Goal: Task Accomplishment & Management: Manage account settings

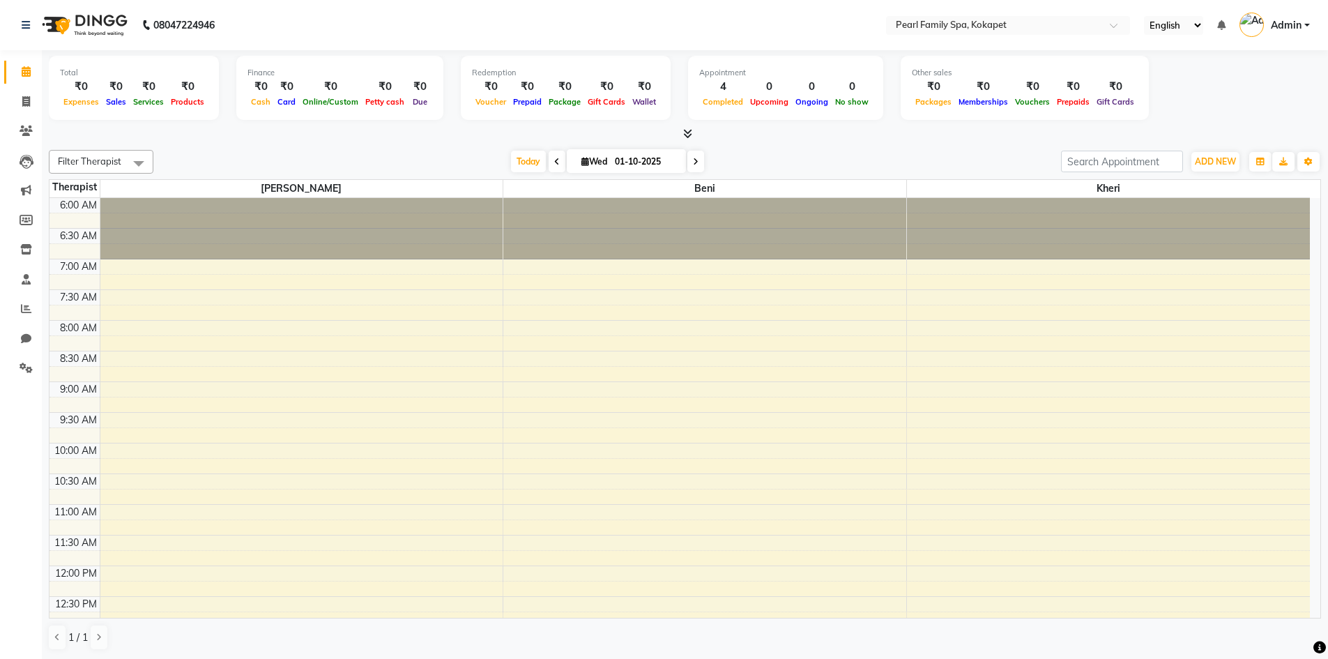
scroll to position [352, 0]
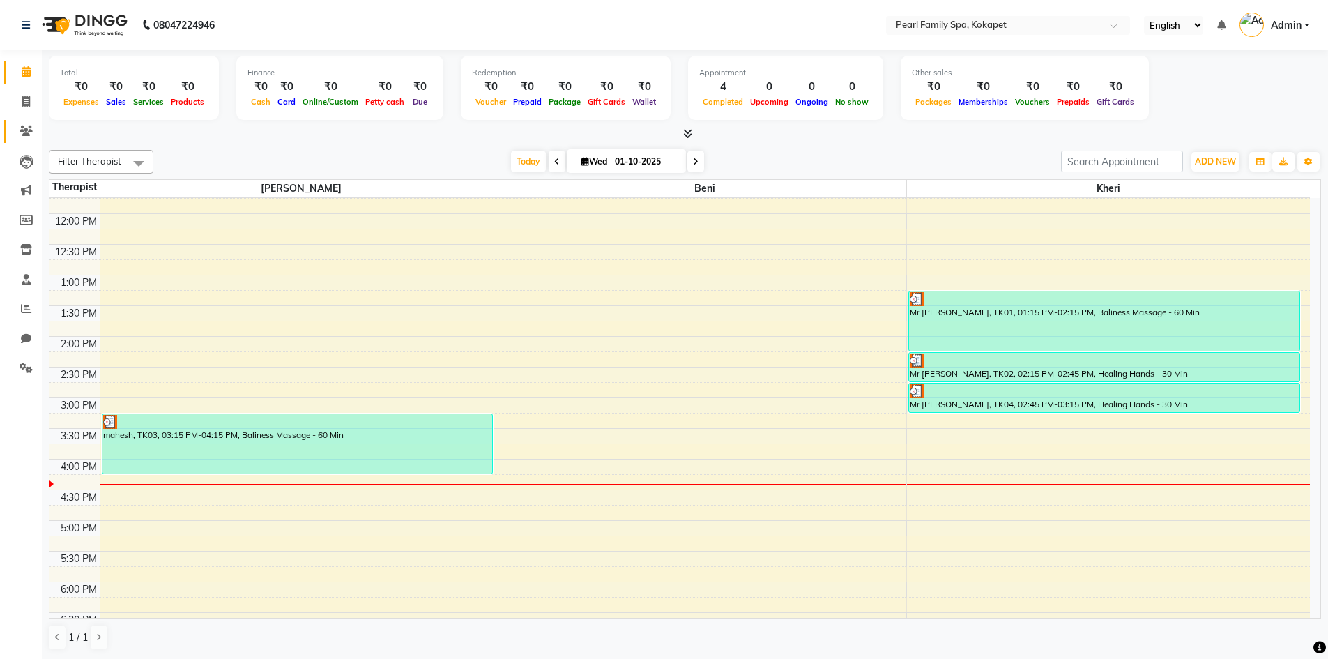
click at [29, 139] on link "Clients" at bounding box center [20, 131] width 33 height 23
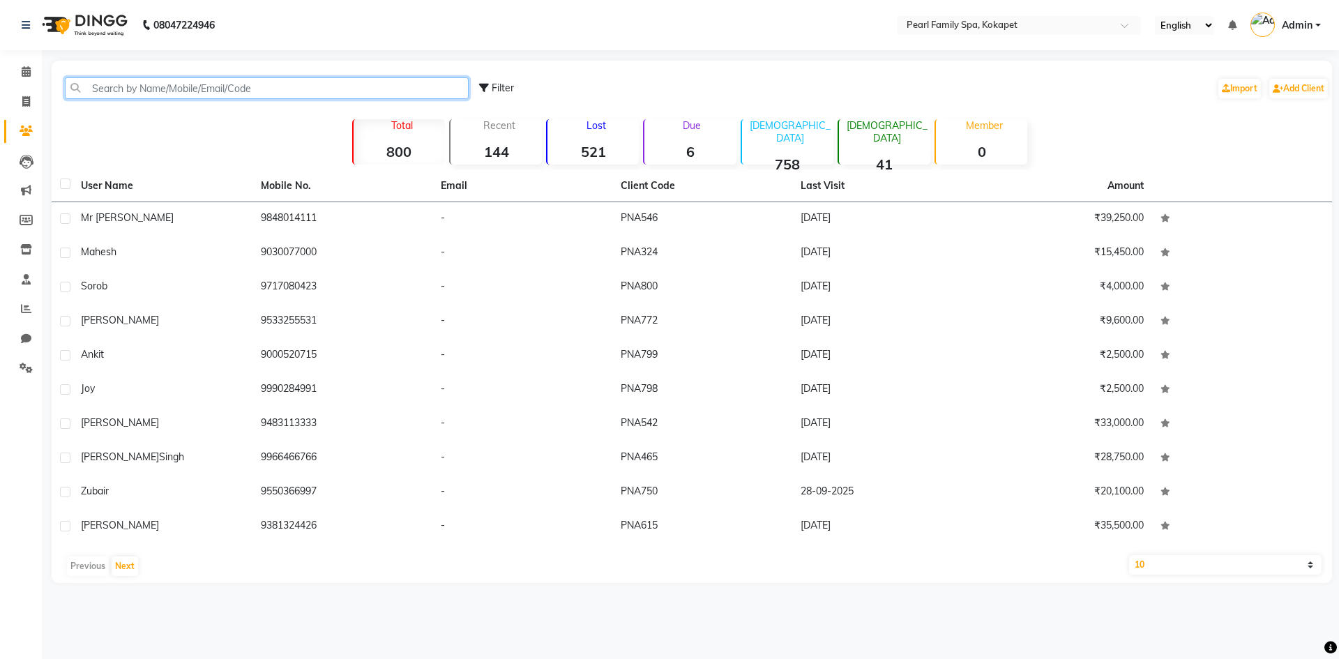
click at [204, 91] on input "text" at bounding box center [267, 88] width 404 height 22
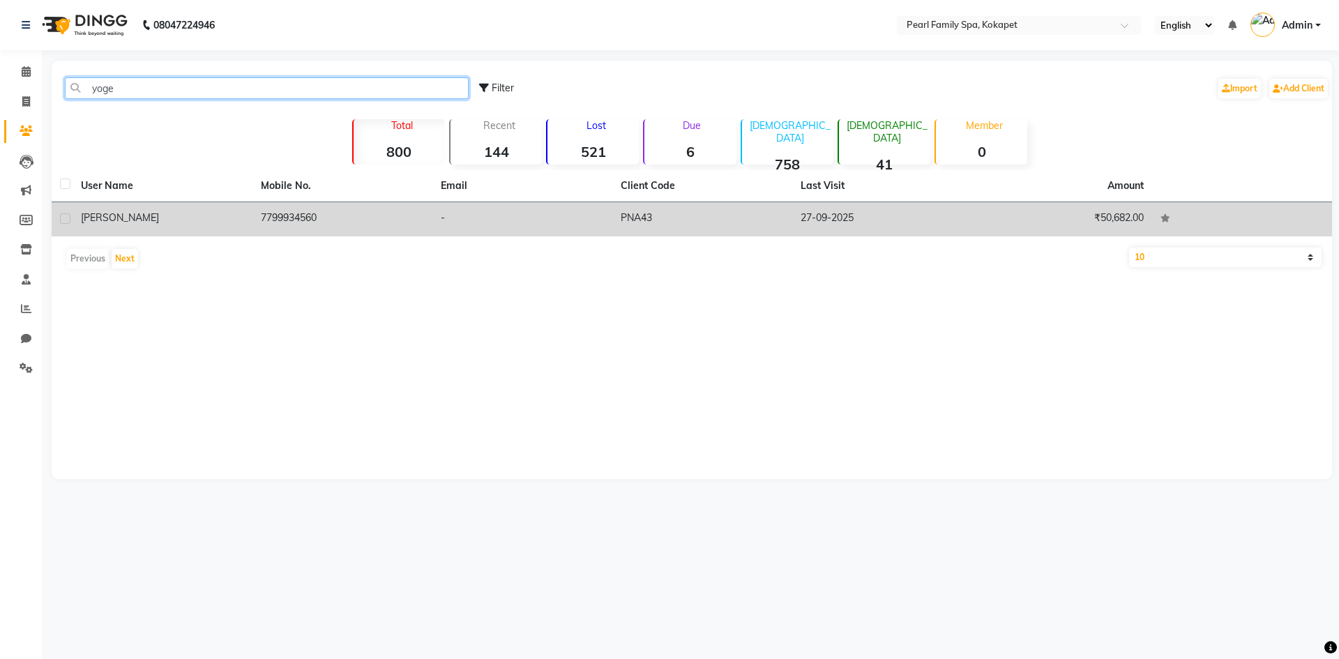
type input "yoge"
click at [164, 211] on div "[PERSON_NAME]" at bounding box center [162, 218] width 163 height 15
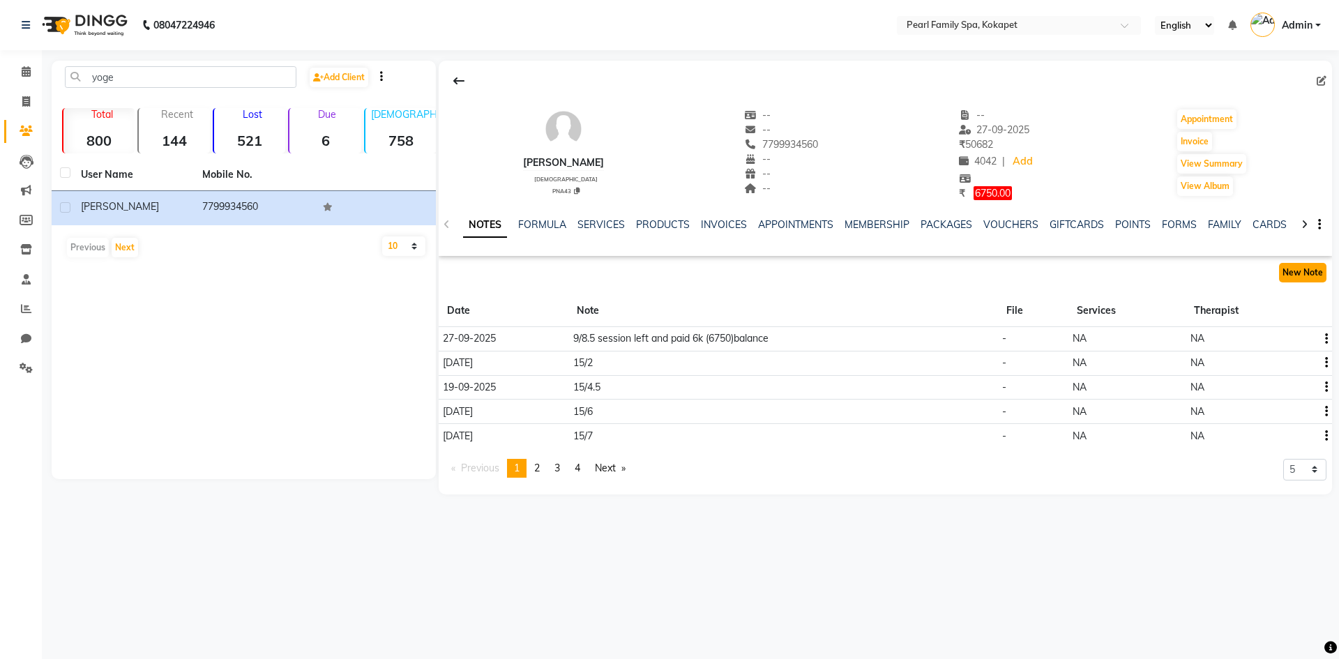
click at [1319, 267] on button "New Note" at bounding box center [1302, 273] width 47 height 20
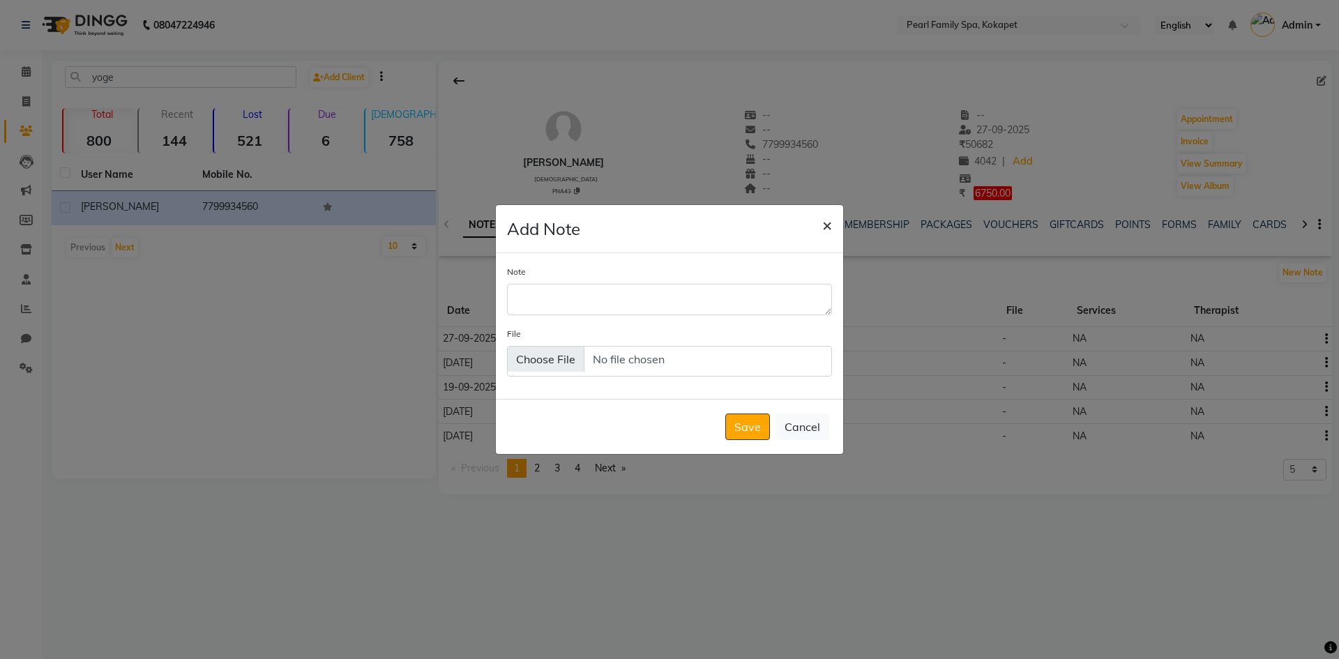
click at [828, 224] on span "×" at bounding box center [827, 224] width 10 height 21
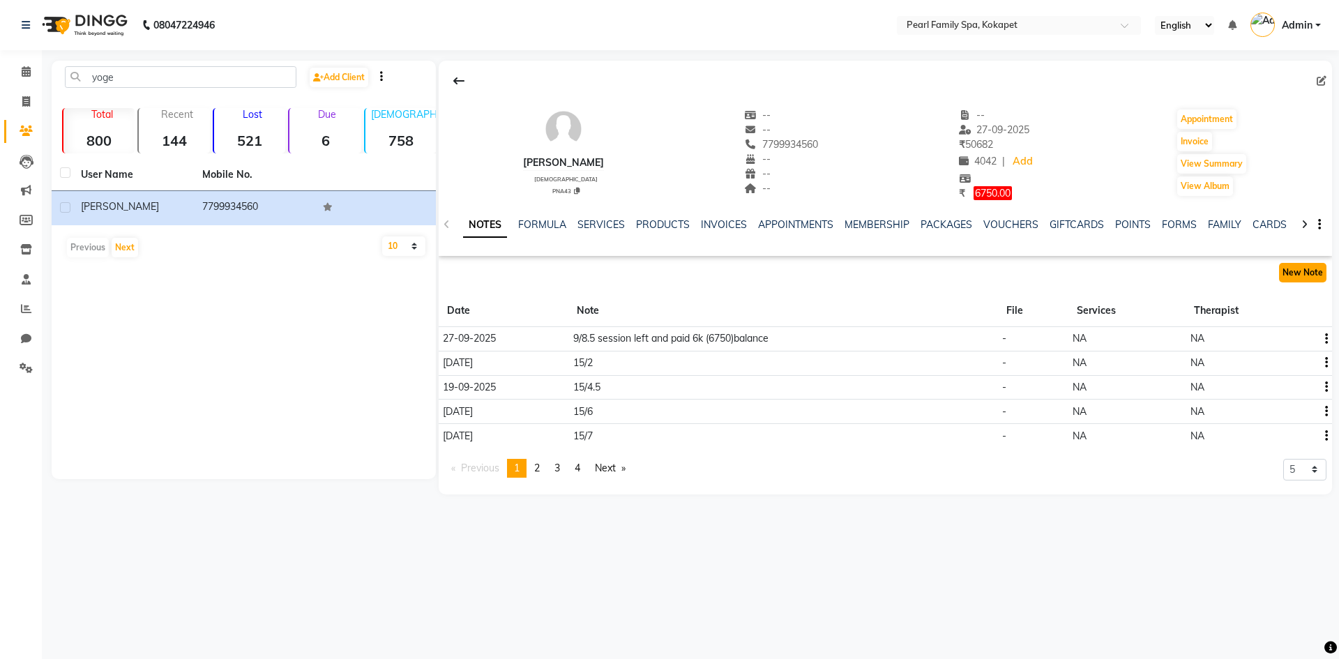
click at [1288, 266] on button "New Note" at bounding box center [1302, 273] width 47 height 20
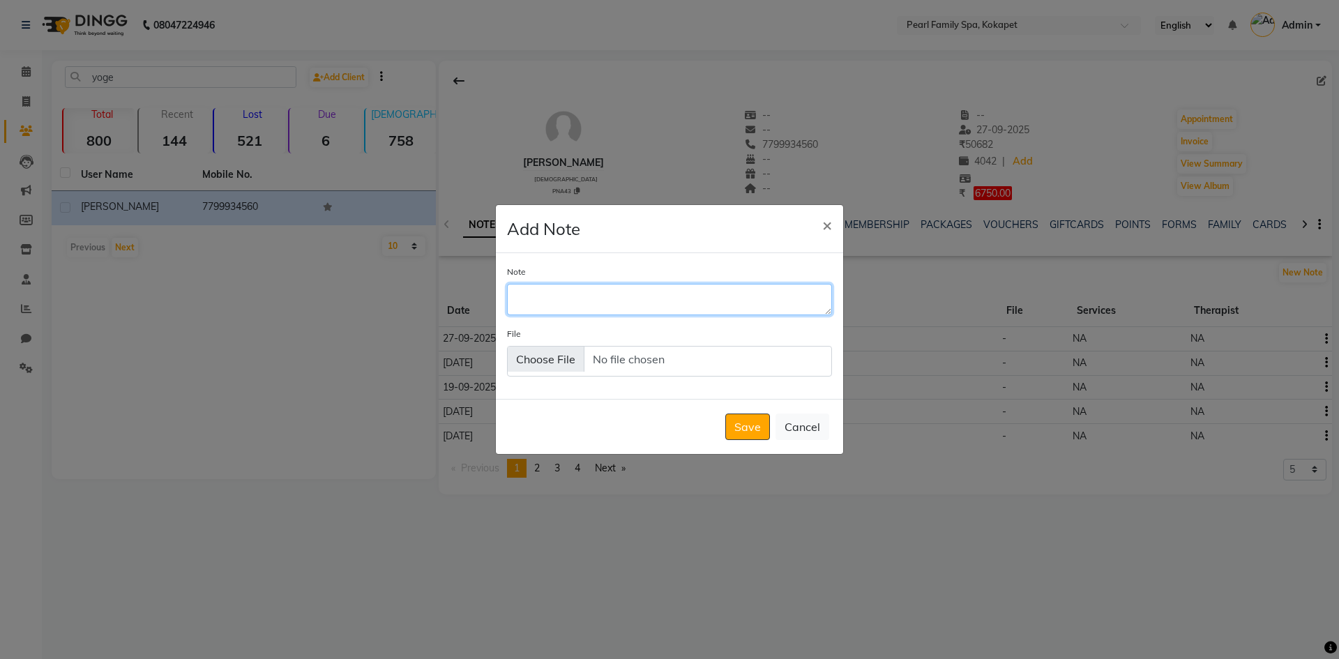
drag, startPoint x: 655, startPoint y: 312, endPoint x: 675, endPoint y: 291, distance: 29.6
click at [655, 312] on textarea "Note" at bounding box center [669, 299] width 325 height 31
type textarea "7.5"
click at [758, 436] on button "Save" at bounding box center [747, 426] width 45 height 26
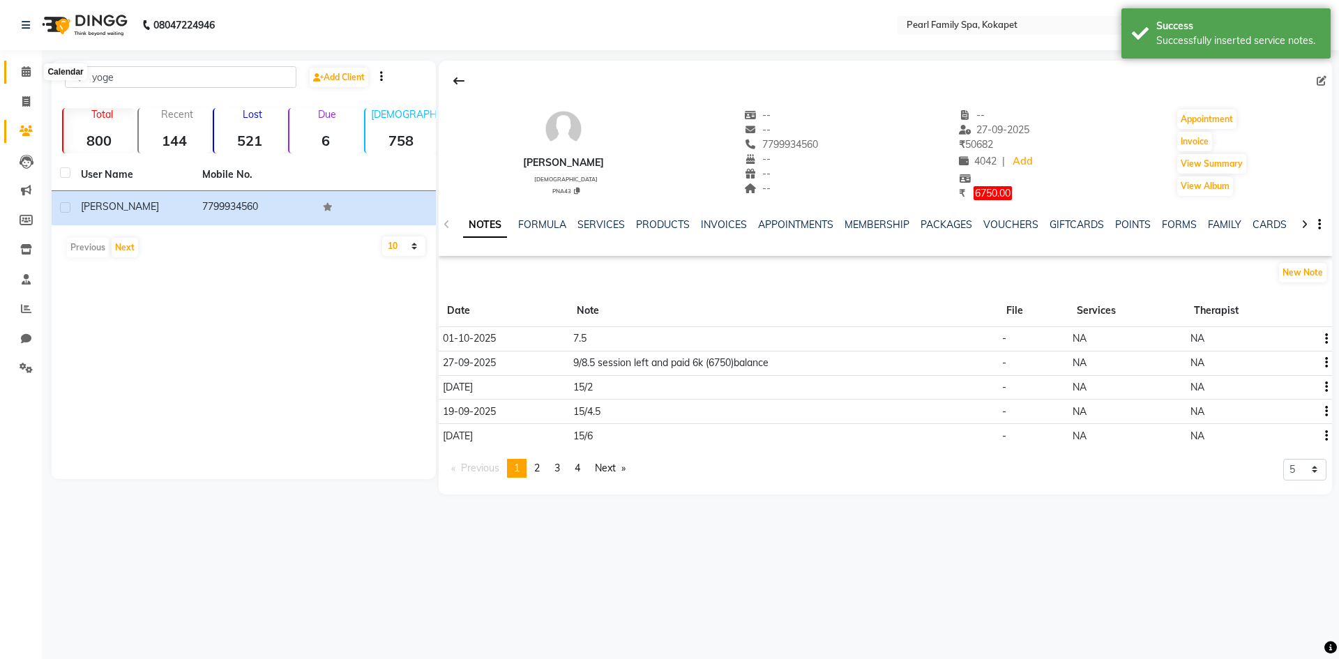
click at [18, 77] on span at bounding box center [26, 72] width 24 height 16
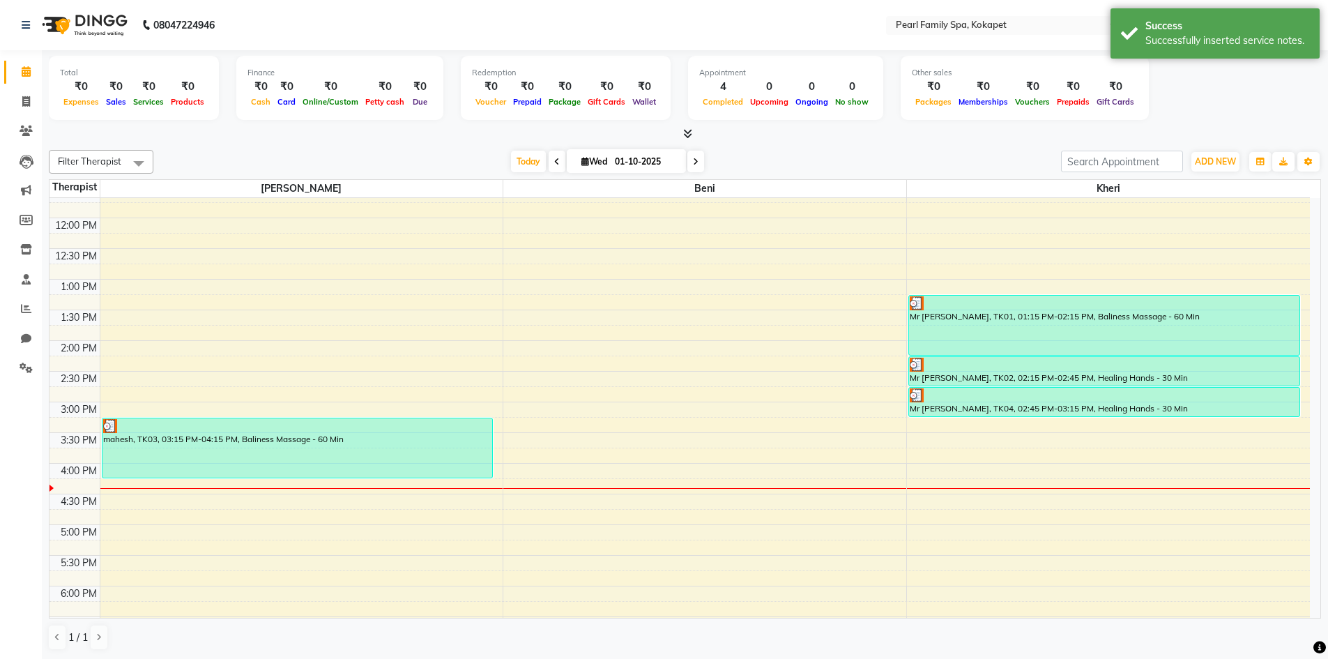
scroll to position [488, 0]
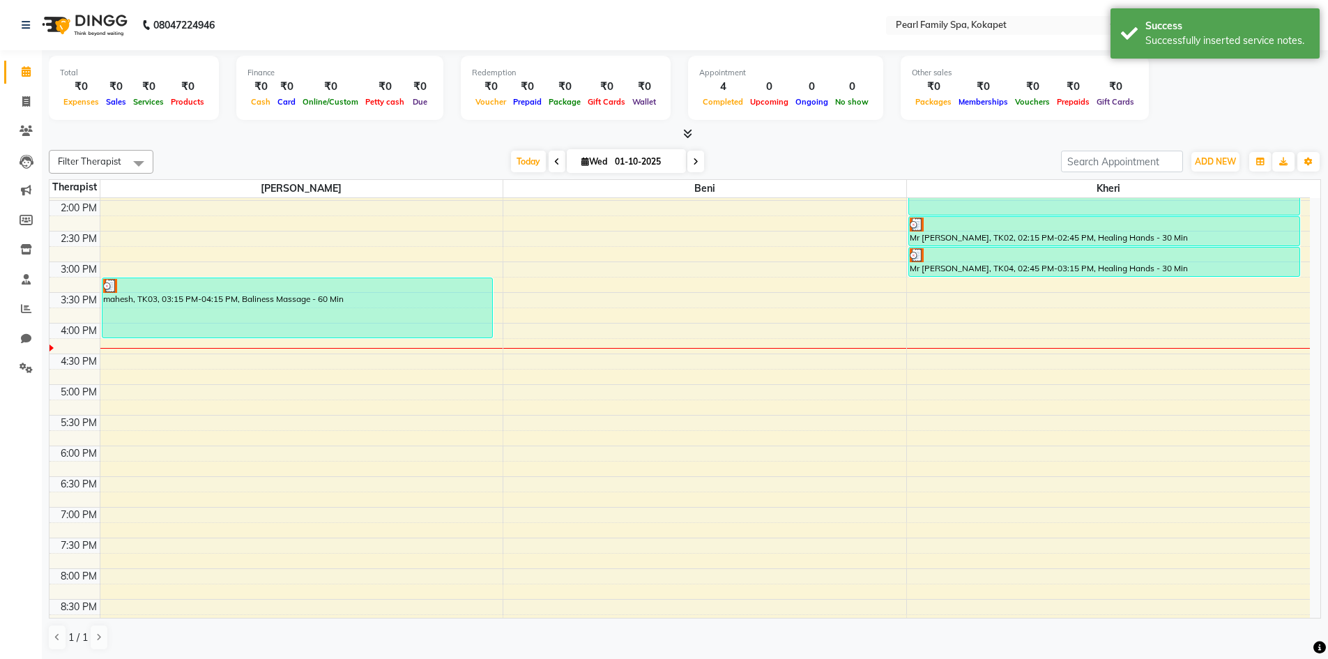
click at [914, 349] on div "6:00 AM 6:30 AM 7:00 AM 7:30 AM 8:00 AM 8:30 AM 9:00 AM 9:30 AM 10:00 AM 10:30 …" at bounding box center [679, 200] width 1260 height 981
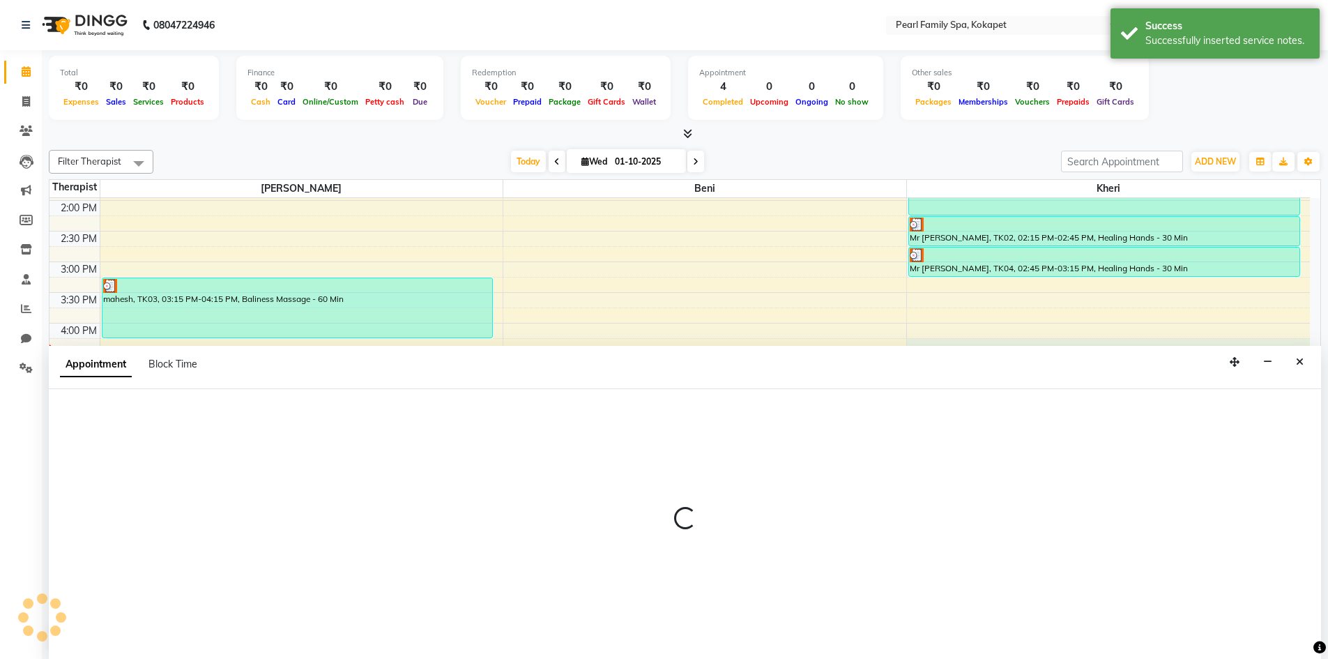
scroll to position [1, 0]
select select "89285"
select select "975"
select select "tentative"
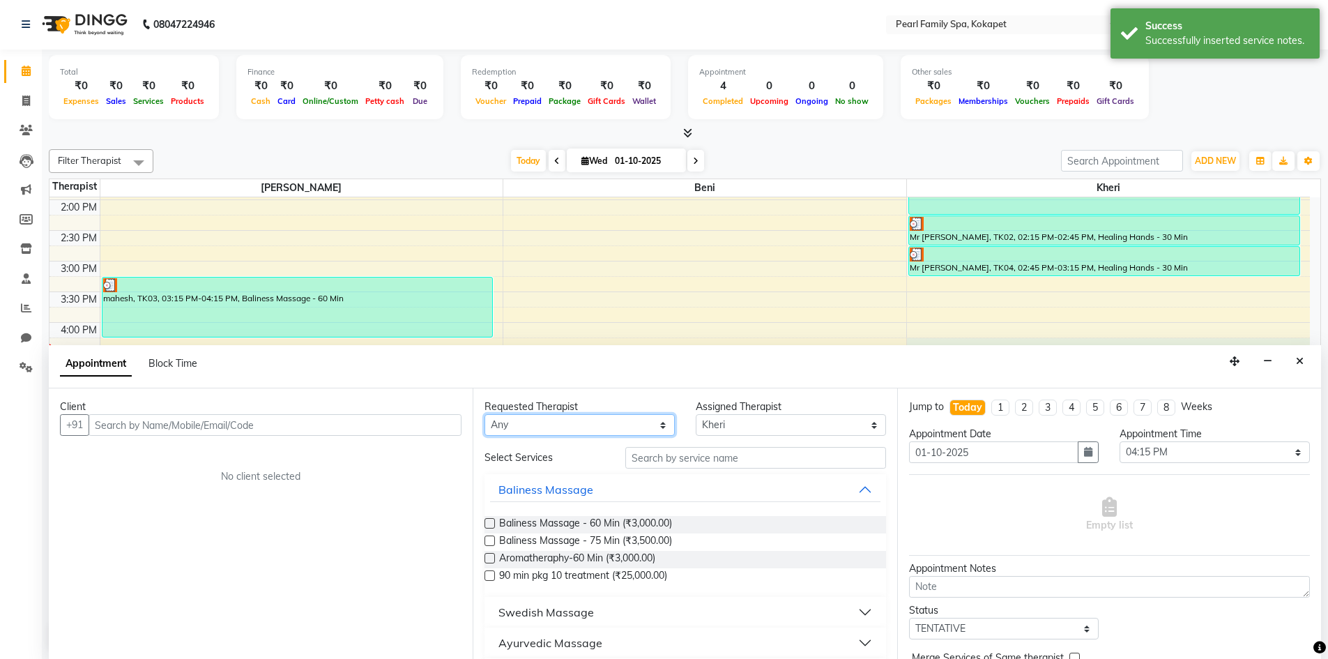
click at [519, 427] on select "Any [PERSON_NAME] Kheri" at bounding box center [580, 425] width 190 height 22
click at [359, 423] on input "text" at bounding box center [275, 425] width 373 height 22
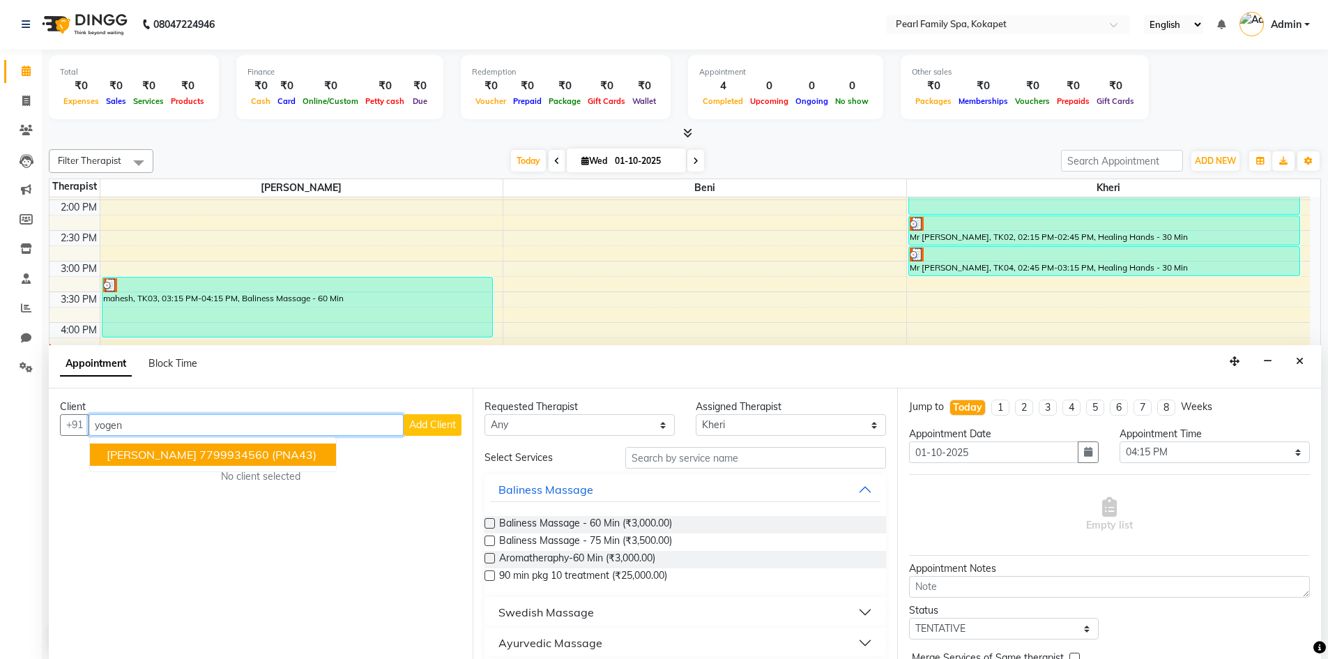
click at [132, 464] on button "[PERSON_NAME] 7799934560 (PNA43)" at bounding box center [213, 454] width 246 height 22
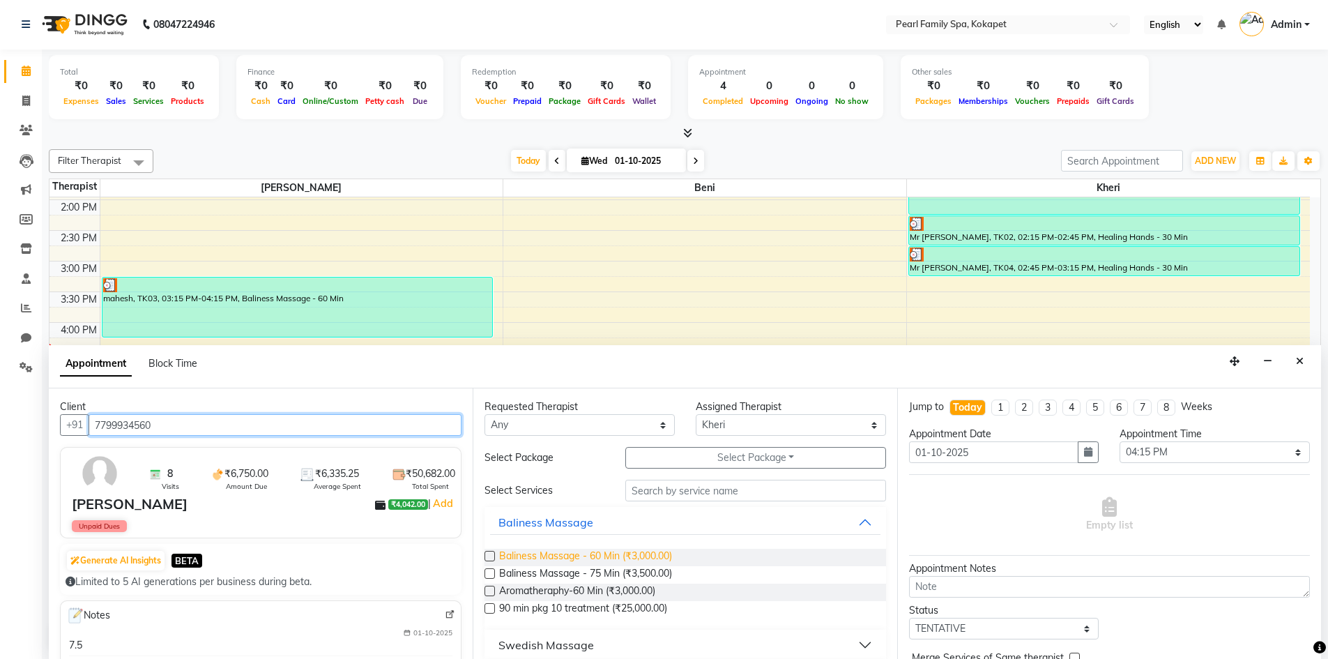
type input "7799934560"
click at [541, 558] on span "Baliness Massage - 60 Min (₹3,000.00)" at bounding box center [585, 557] width 173 height 17
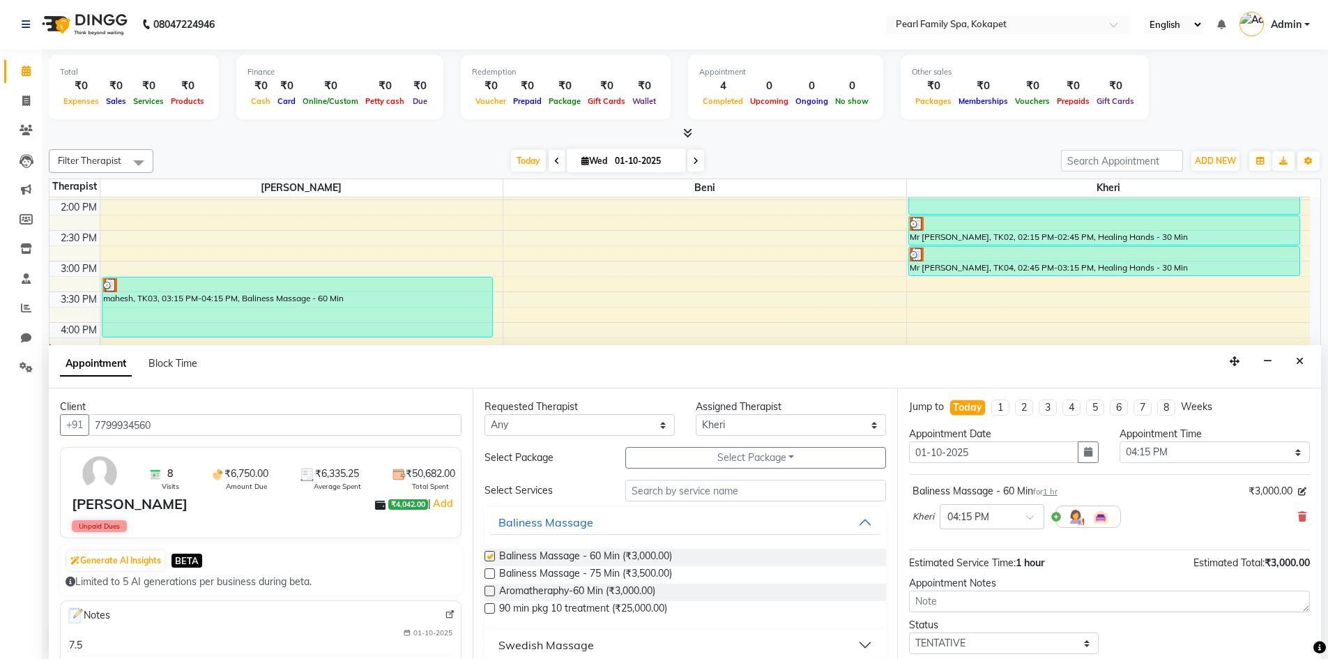
checkbox input "false"
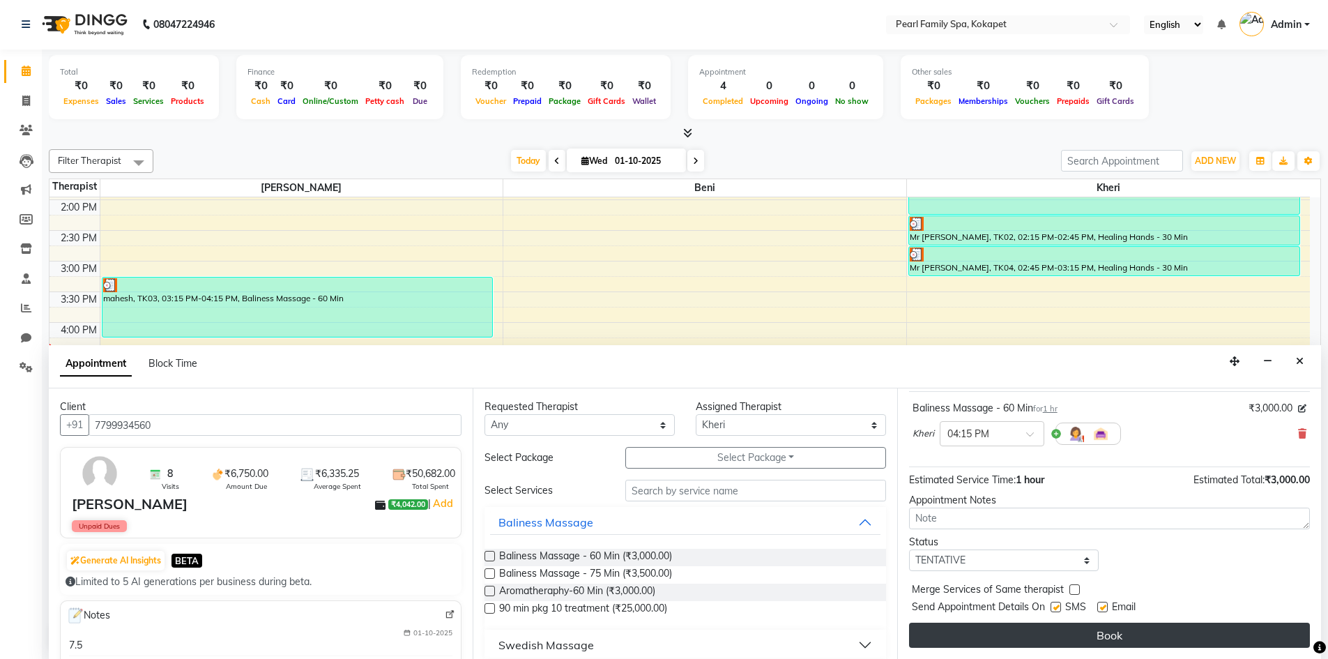
click at [965, 627] on button "Book" at bounding box center [1109, 635] width 401 height 25
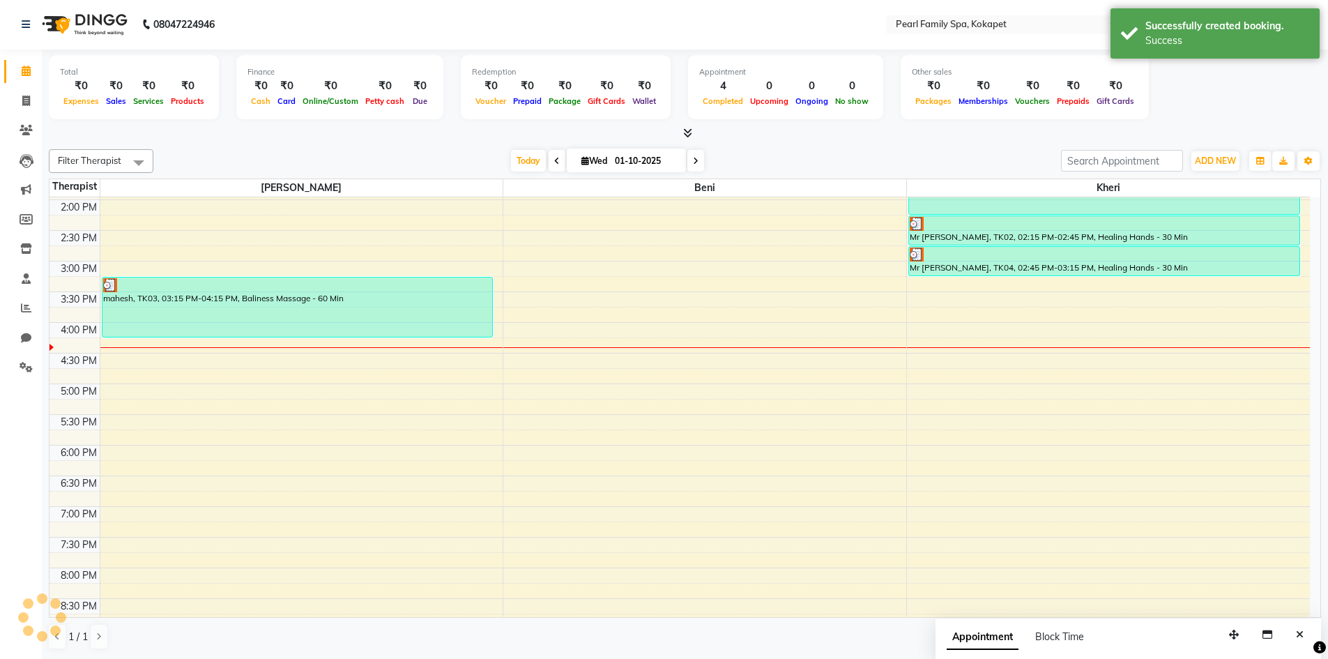
scroll to position [0, 0]
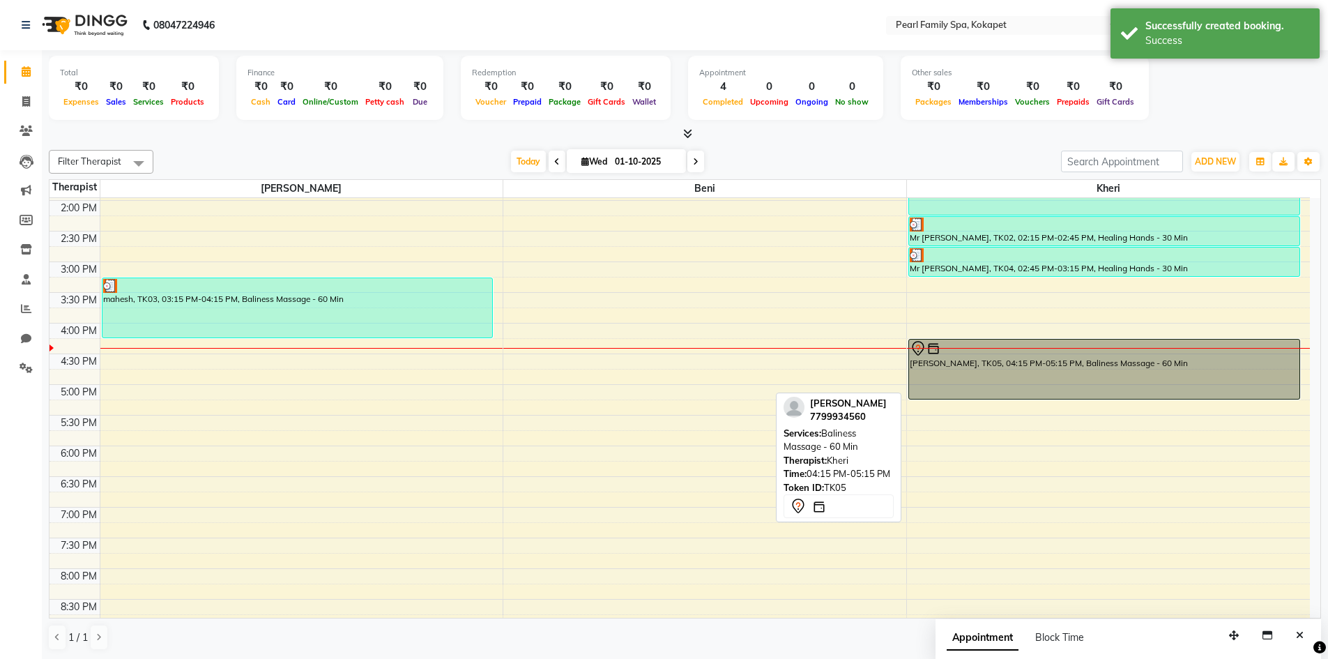
click at [966, 362] on div "[PERSON_NAME], TK05, 04:15 PM-05:15 PM, Baliness Massage - 60 Min" at bounding box center [1104, 369] width 390 height 59
select select "7"
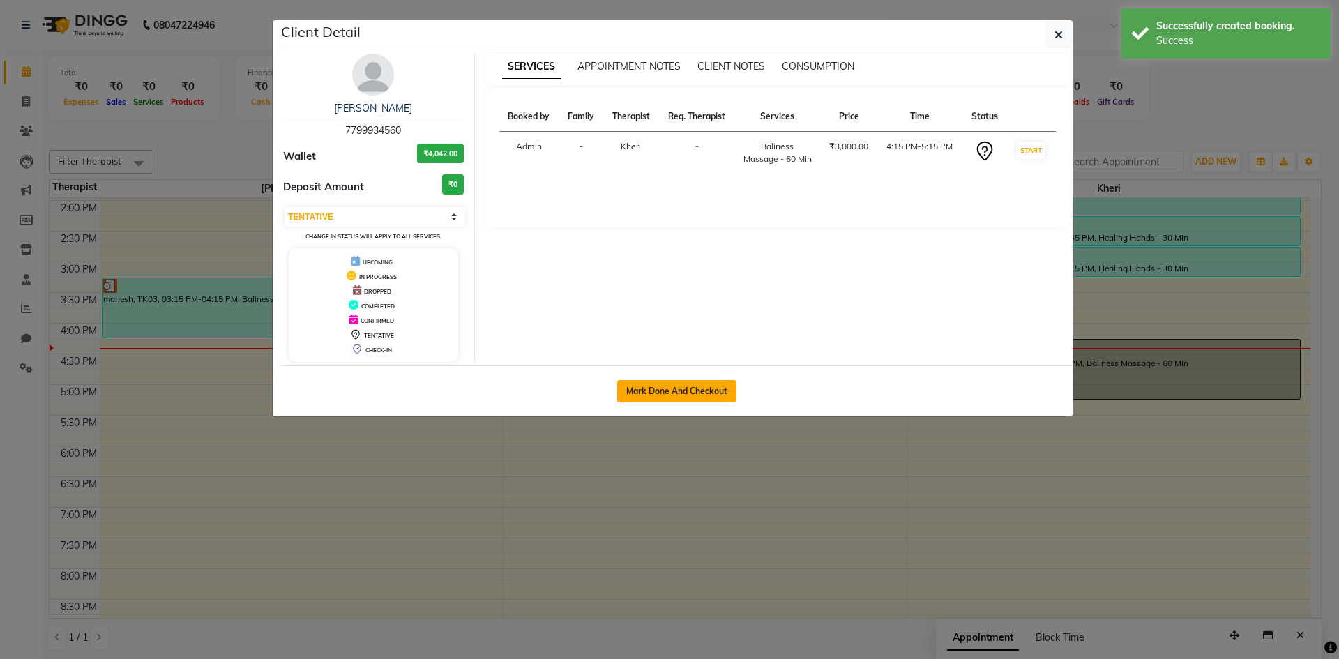
click at [639, 387] on button "Mark Done And Checkout" at bounding box center [676, 391] width 119 height 22
select select "service"
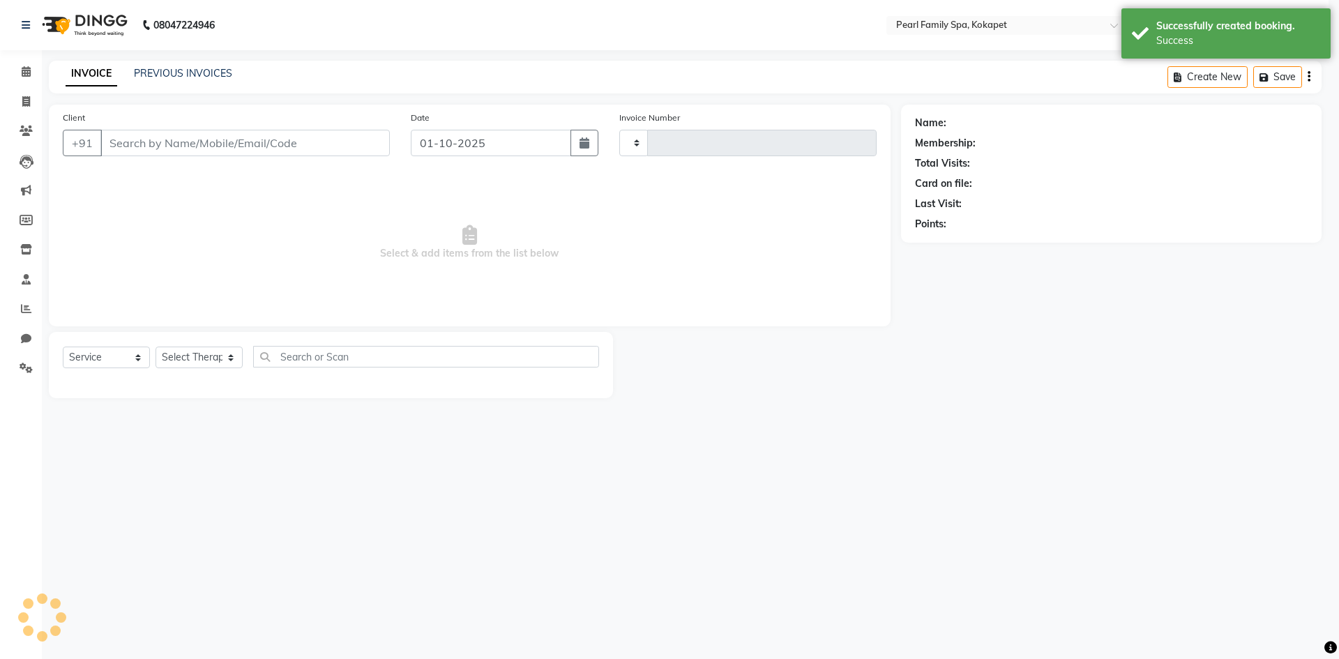
select select "3"
type input "0371"
select select "6217"
type input "7799934560"
select select "89285"
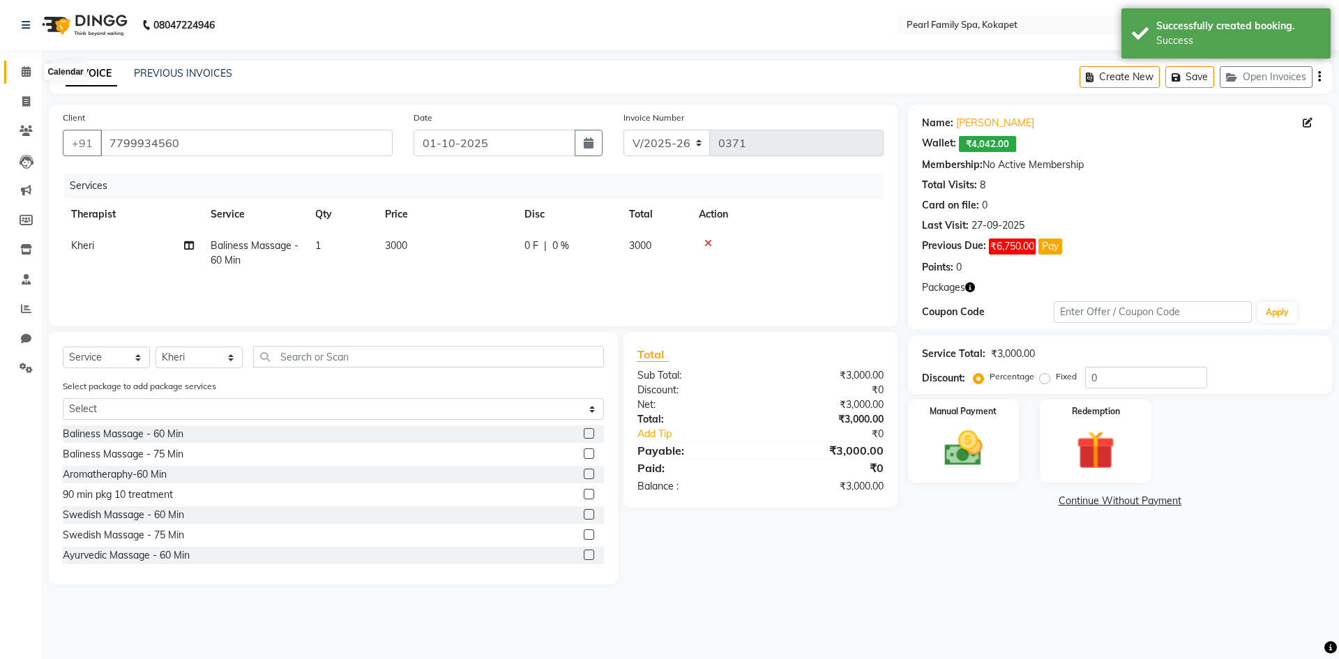
click at [17, 73] on span at bounding box center [26, 72] width 24 height 16
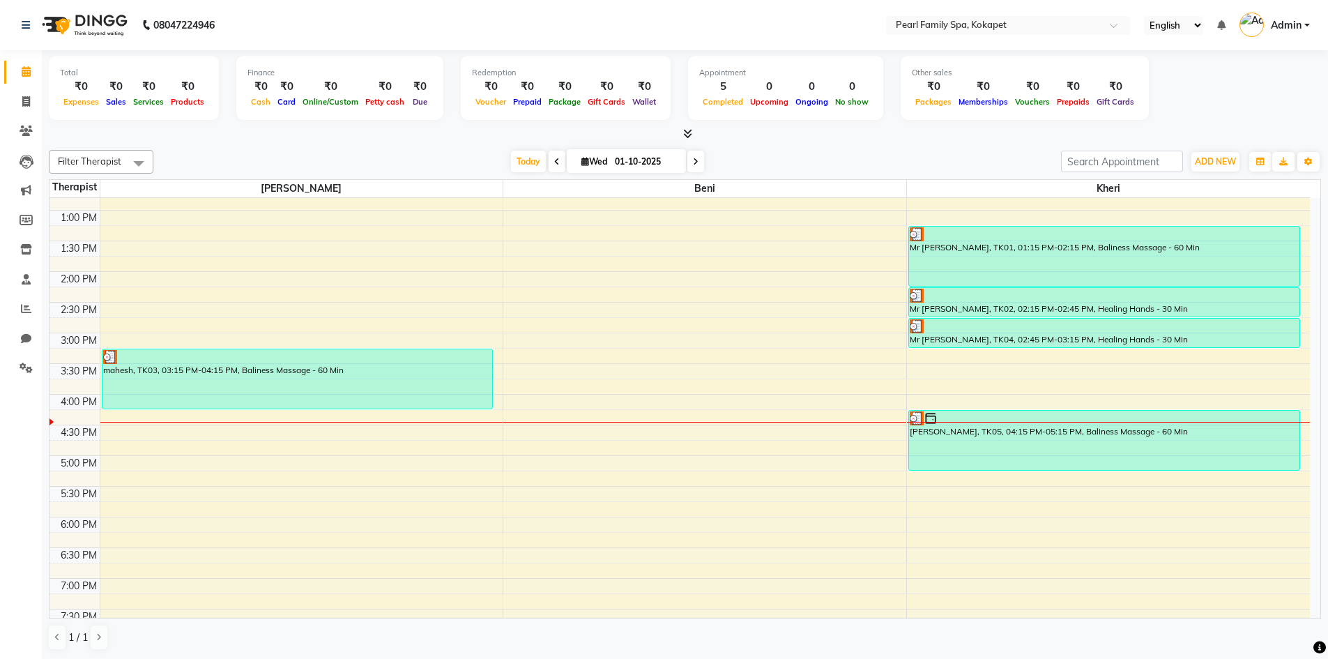
scroll to position [488, 0]
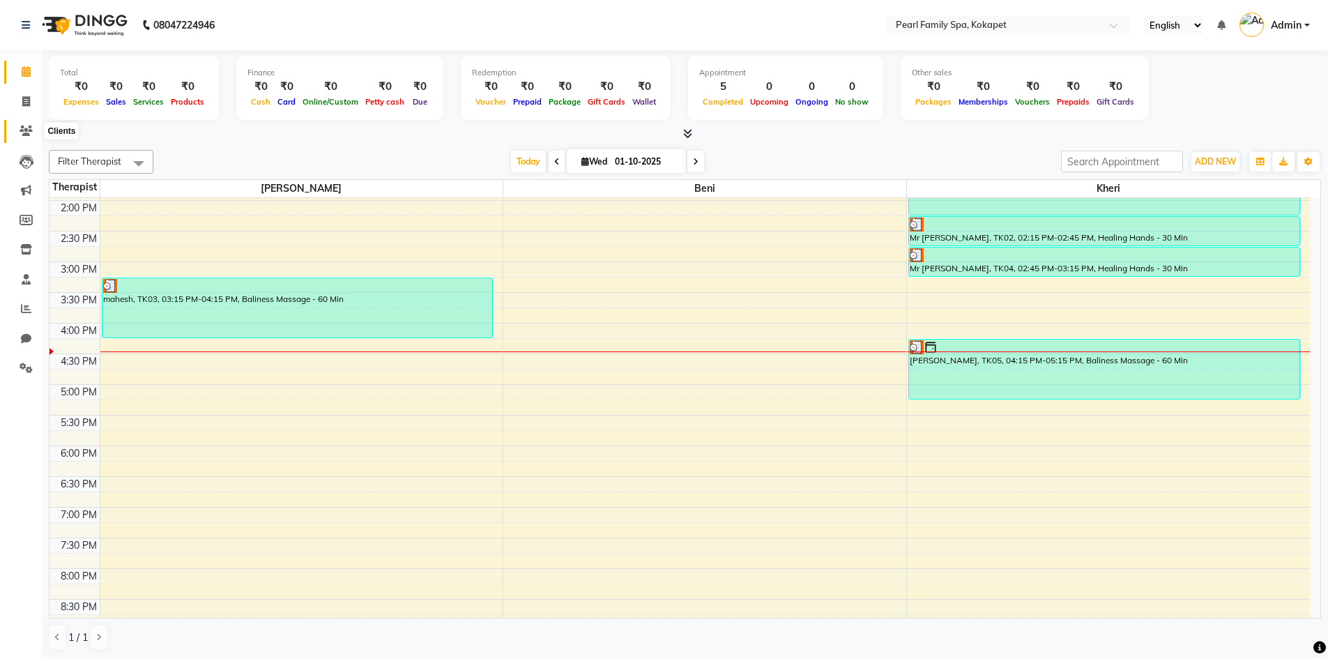
click at [29, 130] on icon at bounding box center [26, 130] width 13 height 10
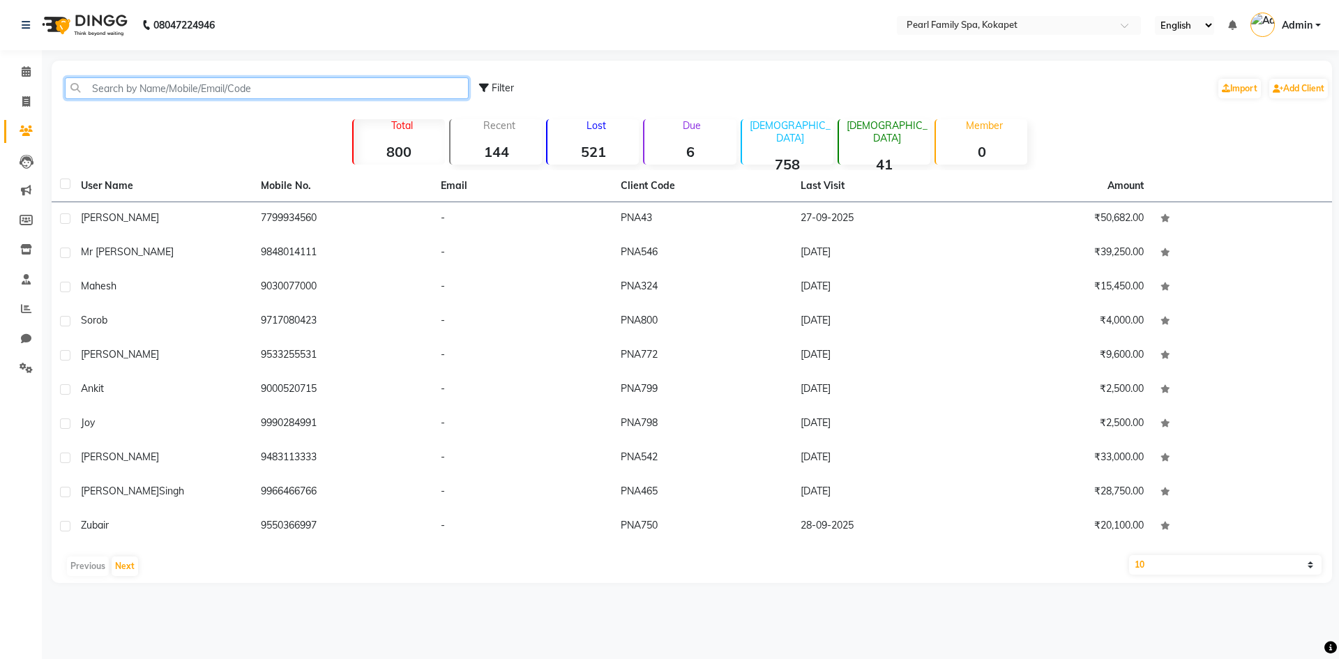
click at [122, 85] on input "text" at bounding box center [267, 88] width 404 height 22
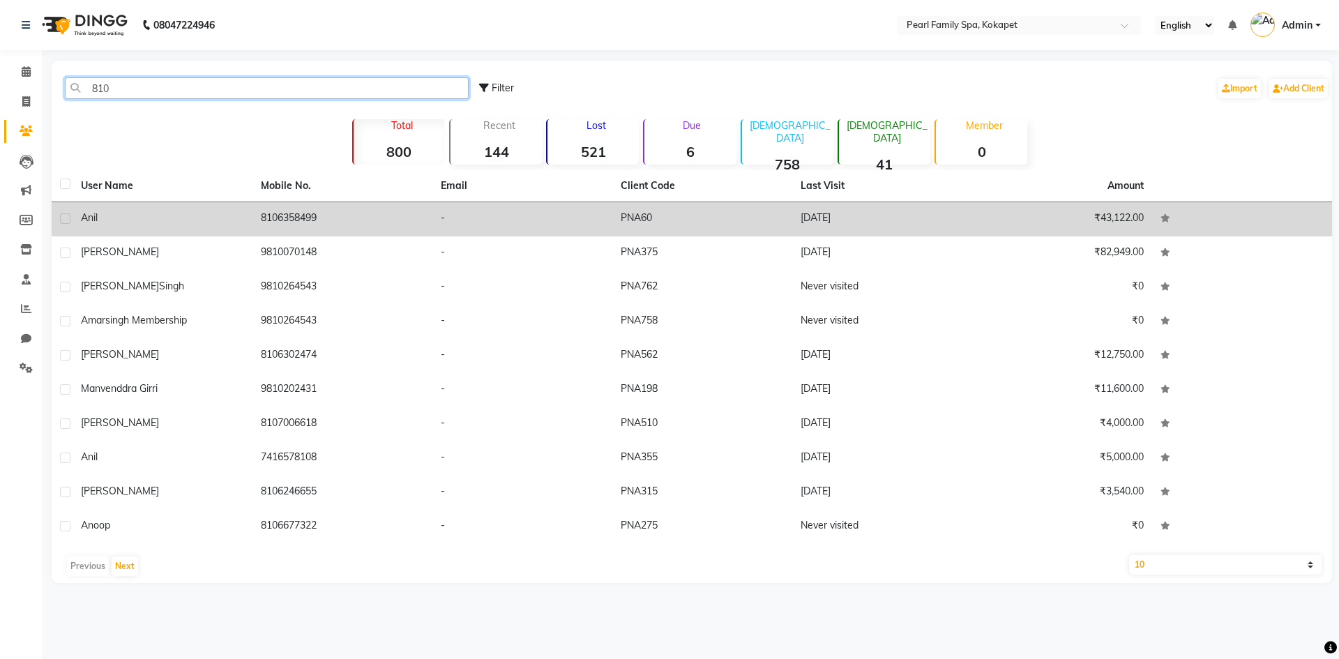
type input "810"
click at [360, 221] on td "8106358499" at bounding box center [342, 219] width 180 height 34
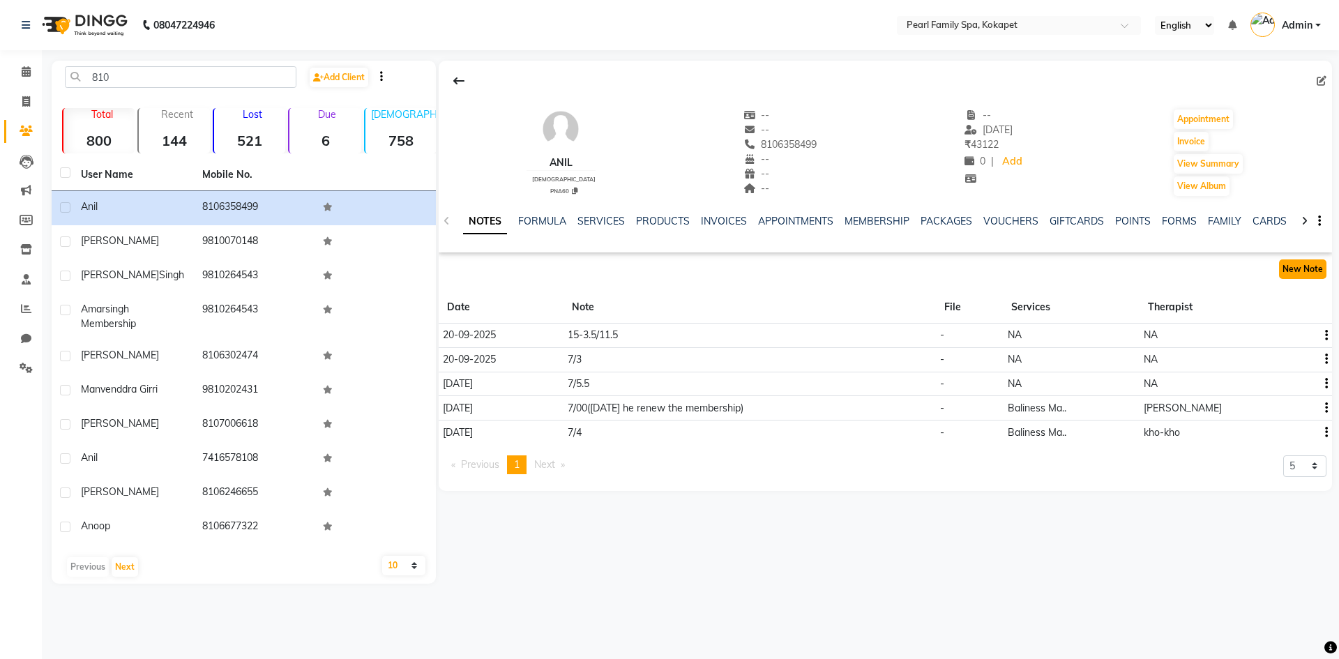
click at [1323, 275] on button "New Note" at bounding box center [1302, 269] width 47 height 20
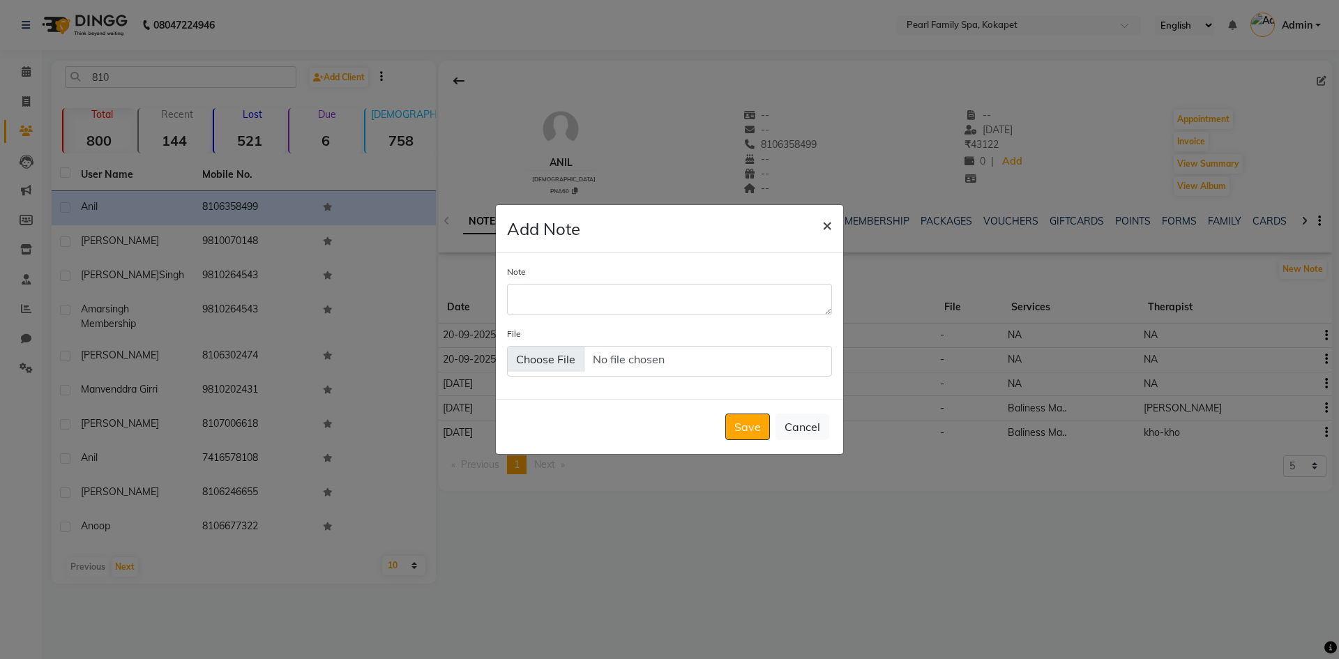
click at [829, 224] on span "×" at bounding box center [827, 224] width 10 height 21
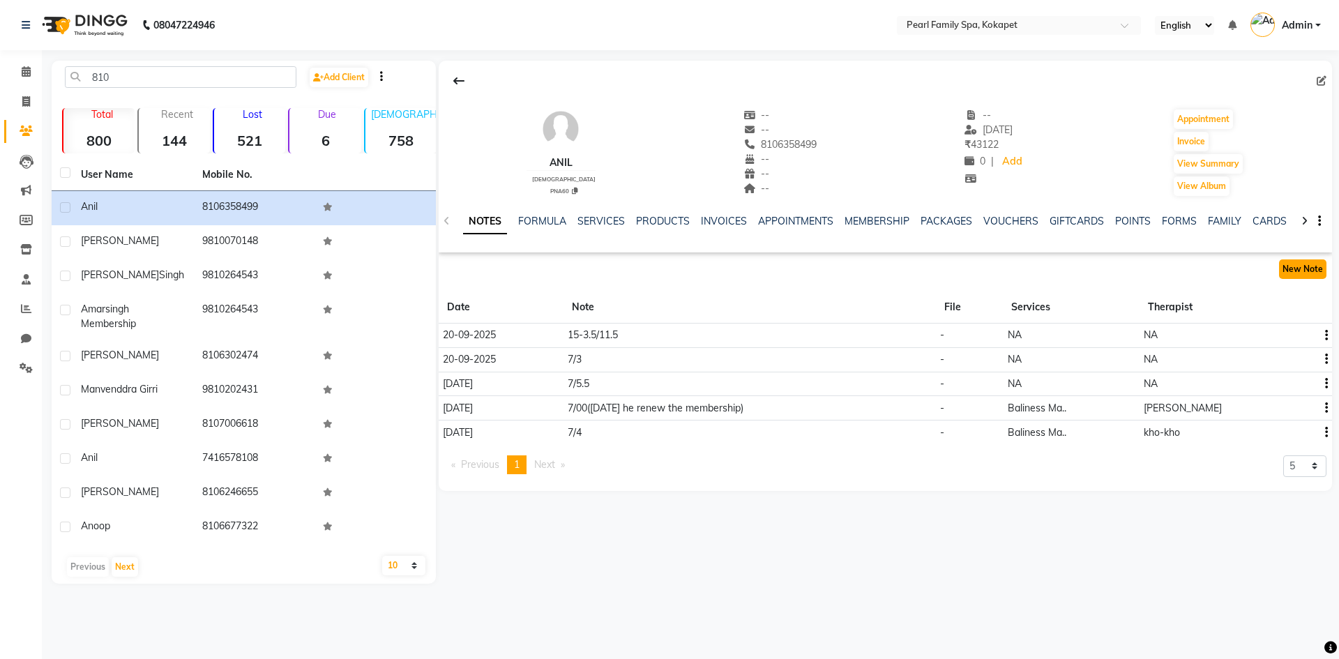
click at [1279, 264] on button "New Note" at bounding box center [1302, 269] width 47 height 20
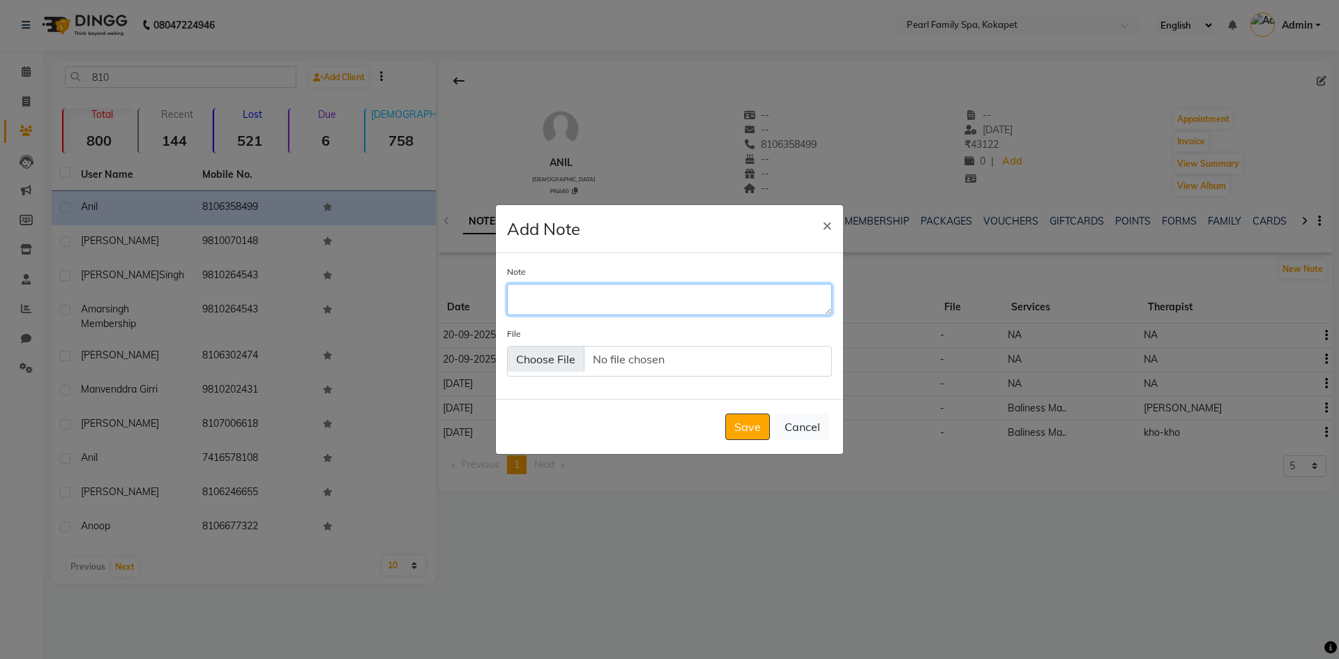
click at [770, 307] on textarea "Note" at bounding box center [669, 299] width 325 height 31
click at [822, 227] on span "×" at bounding box center [827, 224] width 10 height 21
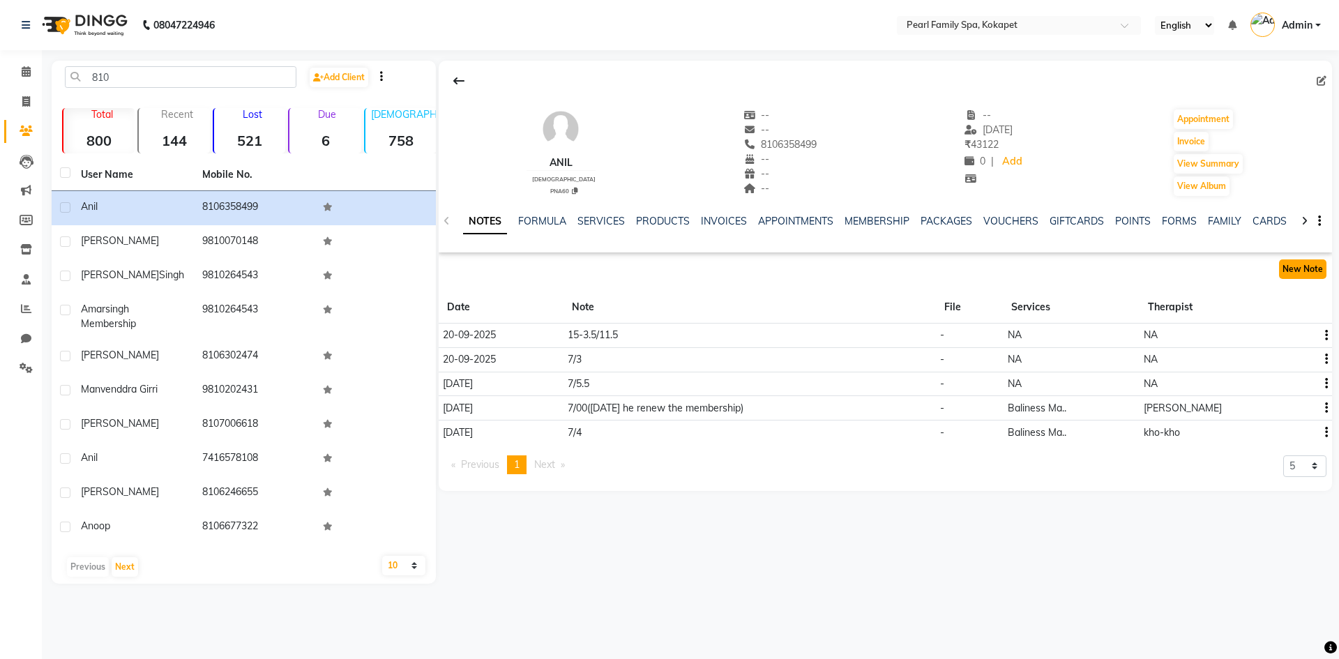
click at [1312, 270] on button "New Note" at bounding box center [1302, 269] width 47 height 20
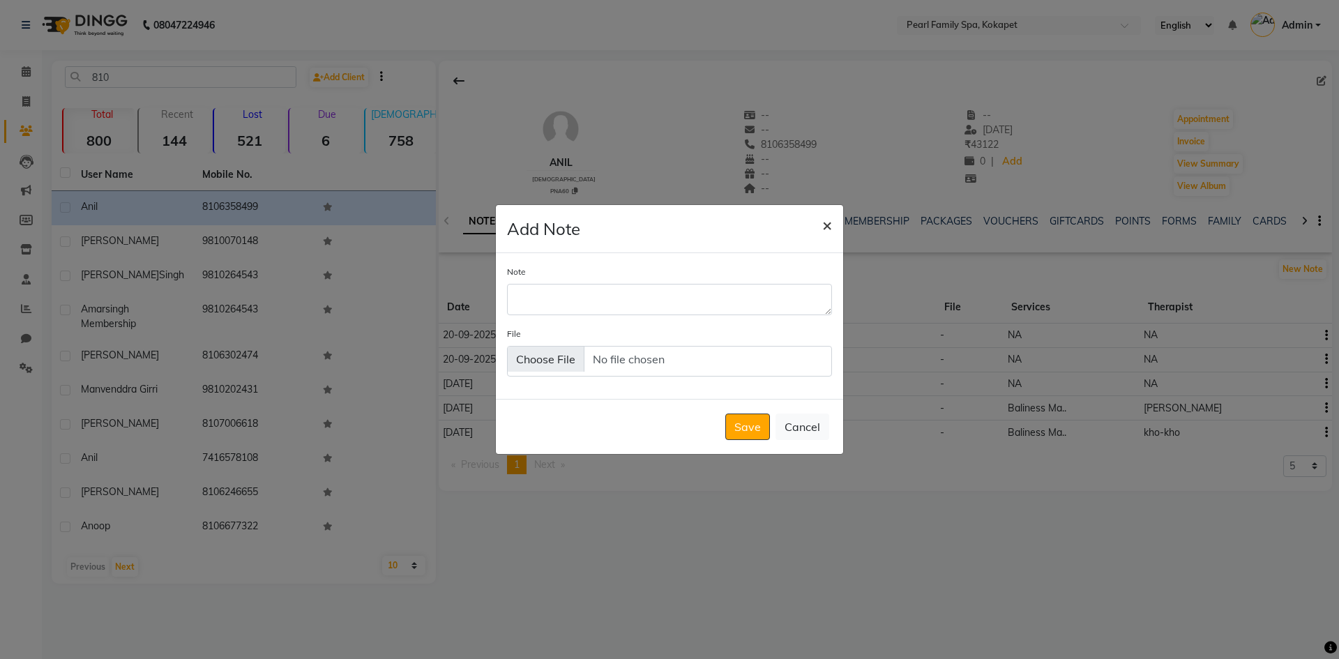
click at [822, 229] on span "×" at bounding box center [827, 224] width 10 height 21
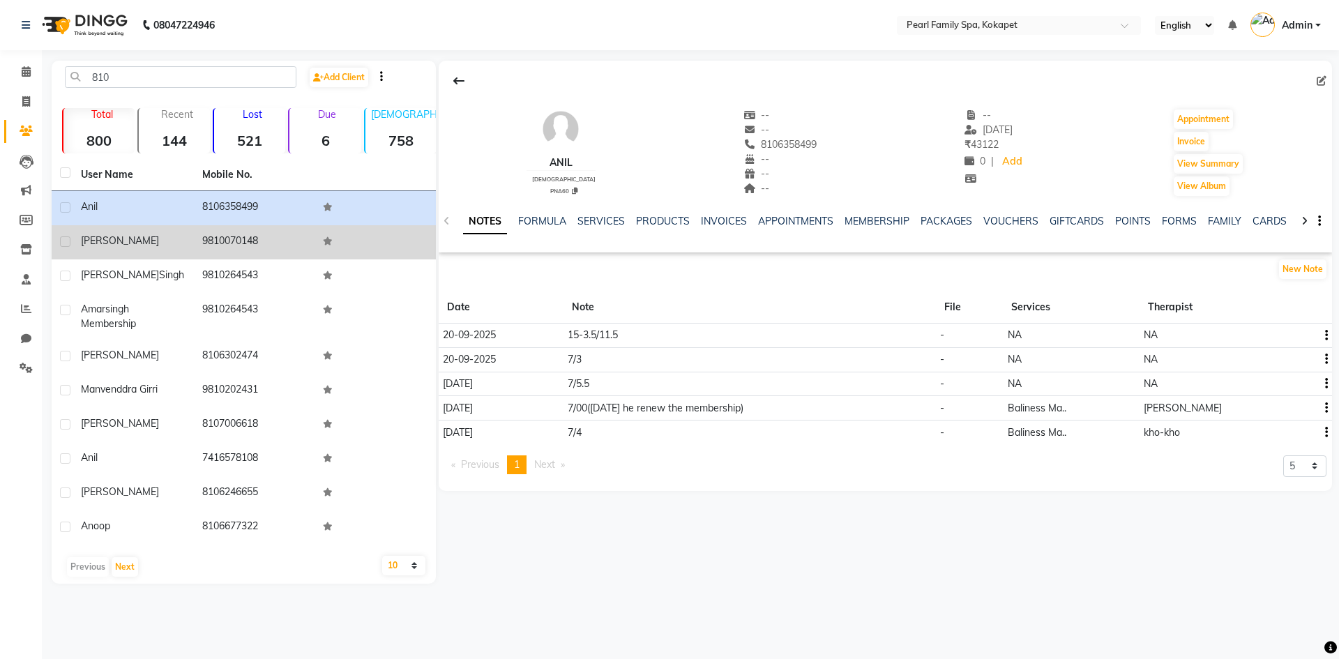
click at [115, 226] on td "[PERSON_NAME]" at bounding box center [133, 242] width 121 height 34
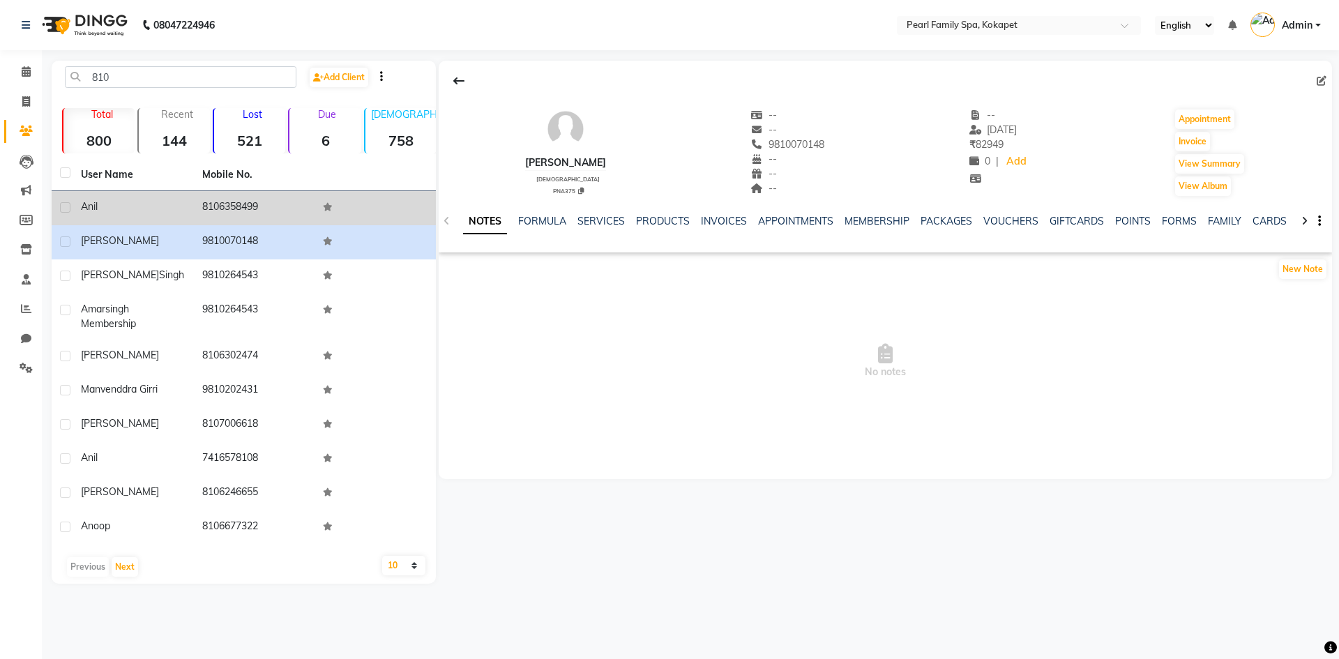
click at [115, 214] on td "anil" at bounding box center [133, 208] width 121 height 34
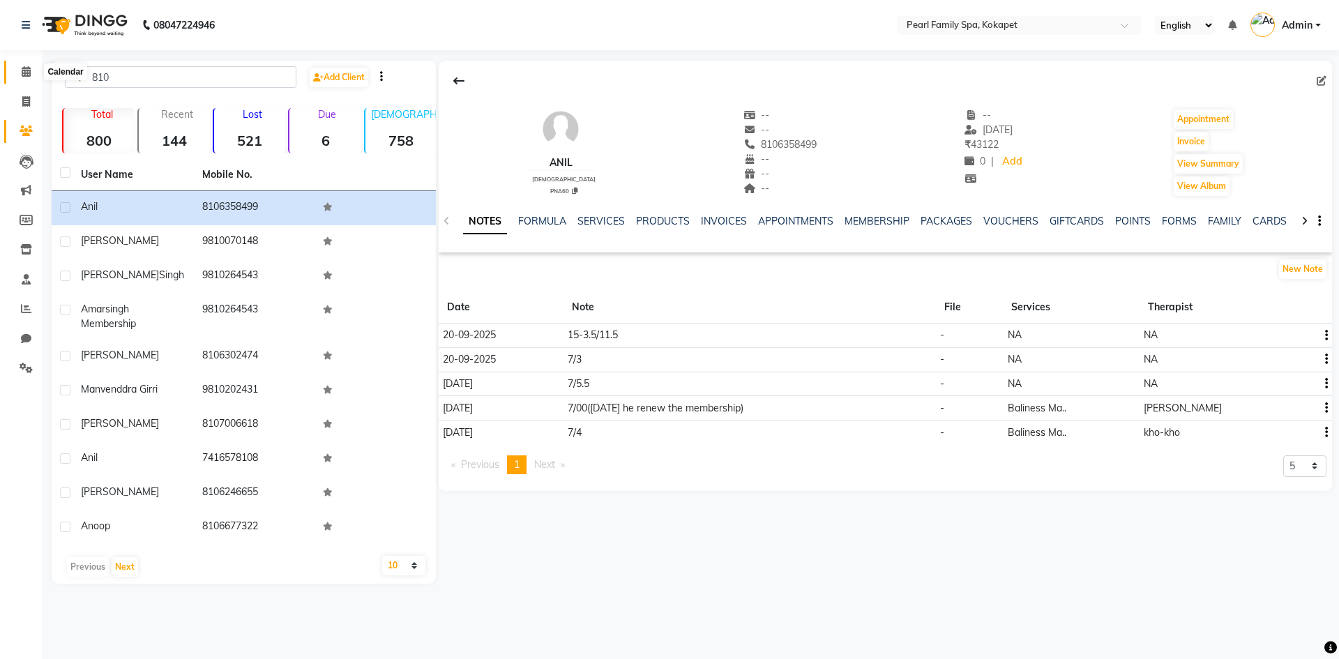
click at [19, 75] on span at bounding box center [26, 72] width 24 height 16
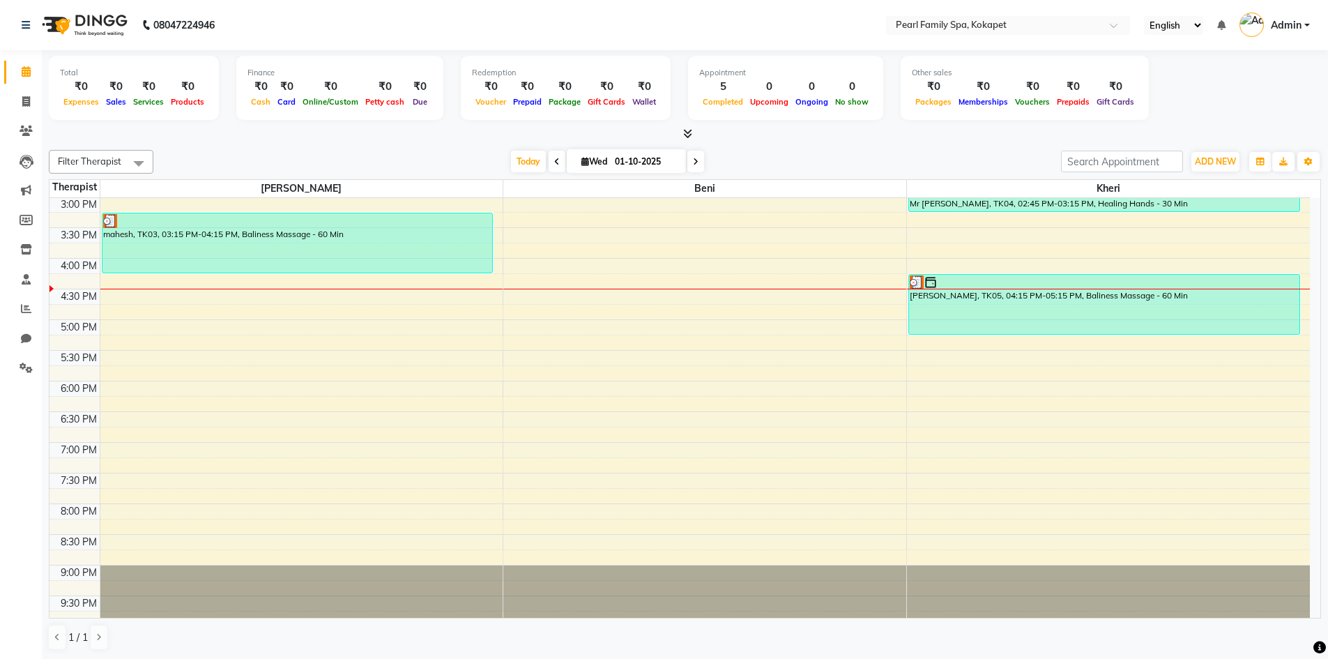
scroll to position [561, 0]
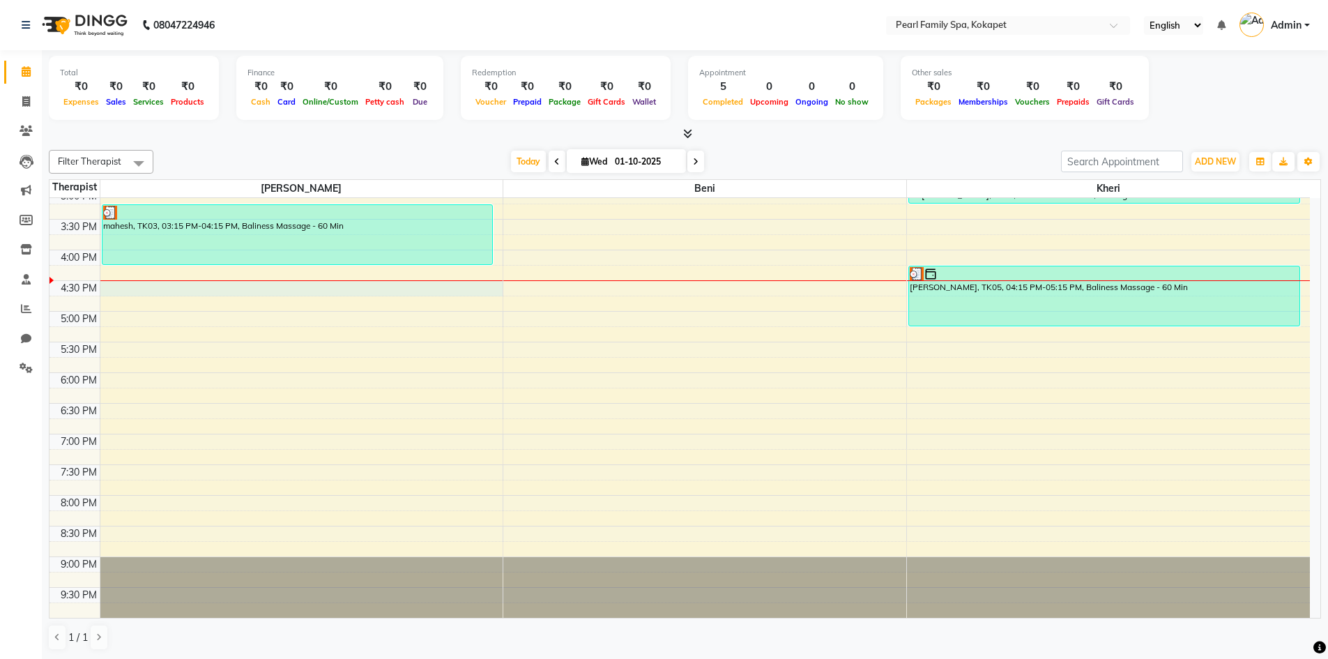
click at [271, 284] on div "6:00 AM 6:30 AM 7:00 AM 7:30 AM 8:00 AM 8:30 AM 9:00 AM 9:30 AM 10:00 AM 10:30 …" at bounding box center [679, 127] width 1260 height 981
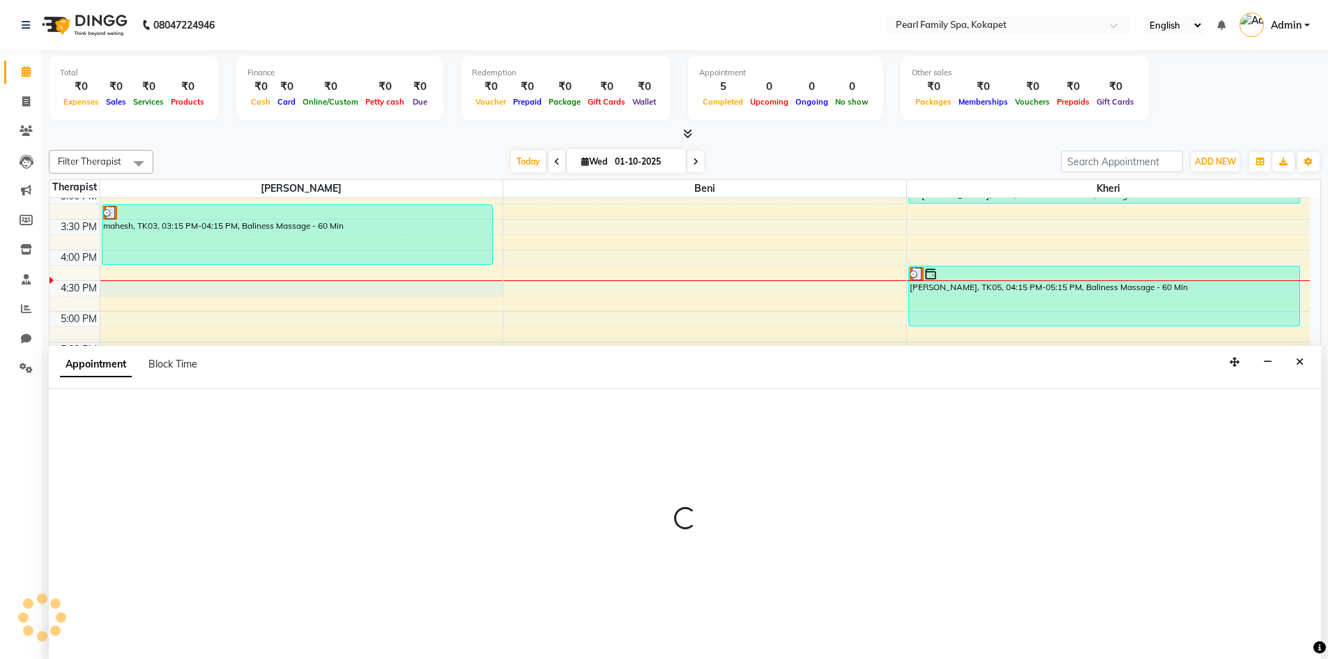
scroll to position [1, 0]
select select "86778"
select select "990"
select select "tentative"
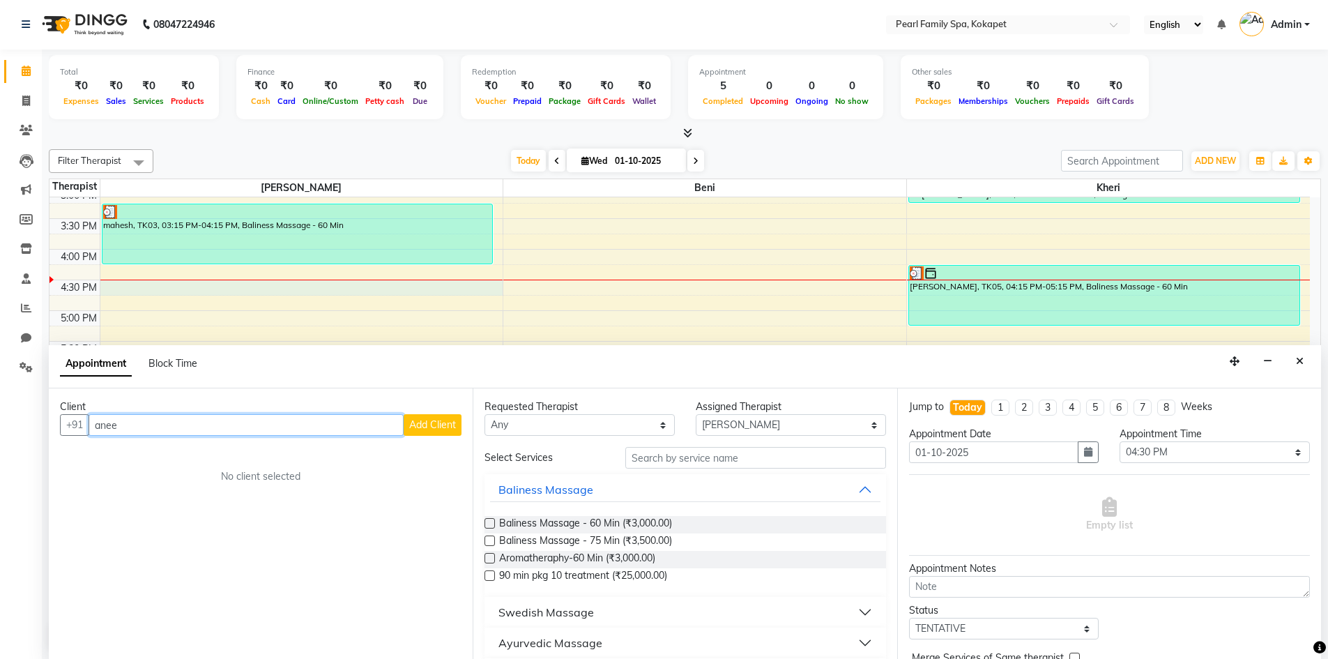
click at [196, 420] on input "anee" at bounding box center [246, 425] width 315 height 22
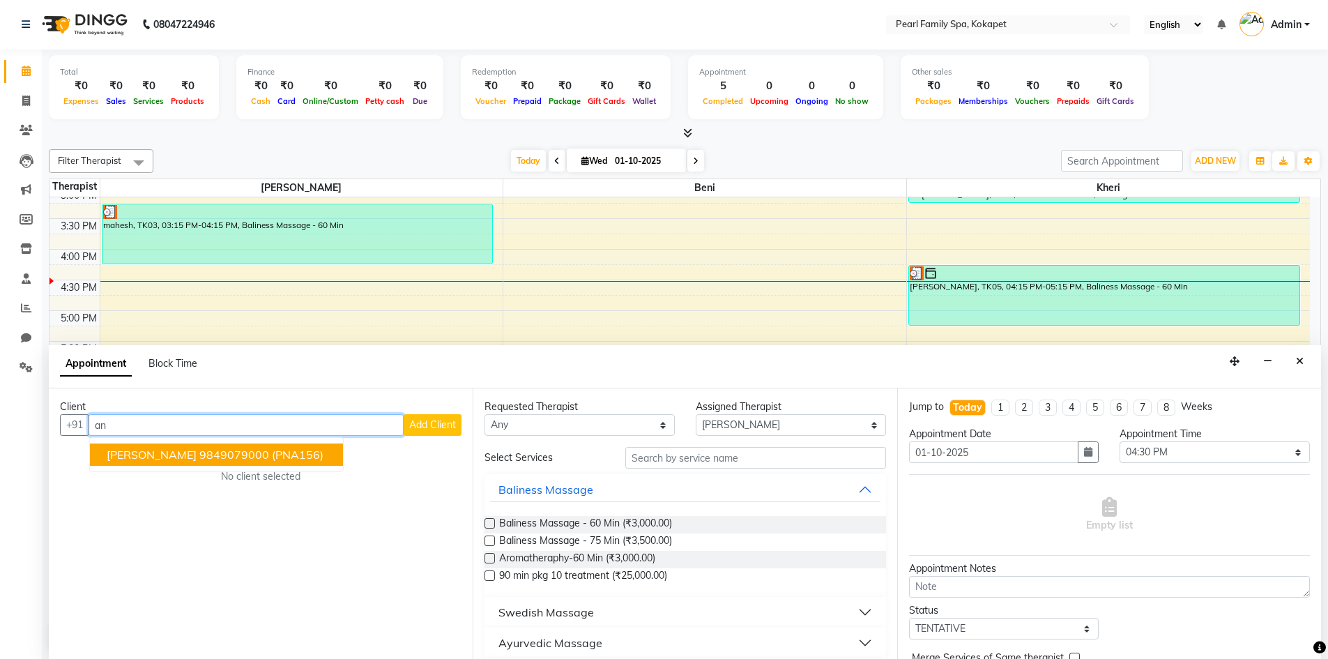
type input "a"
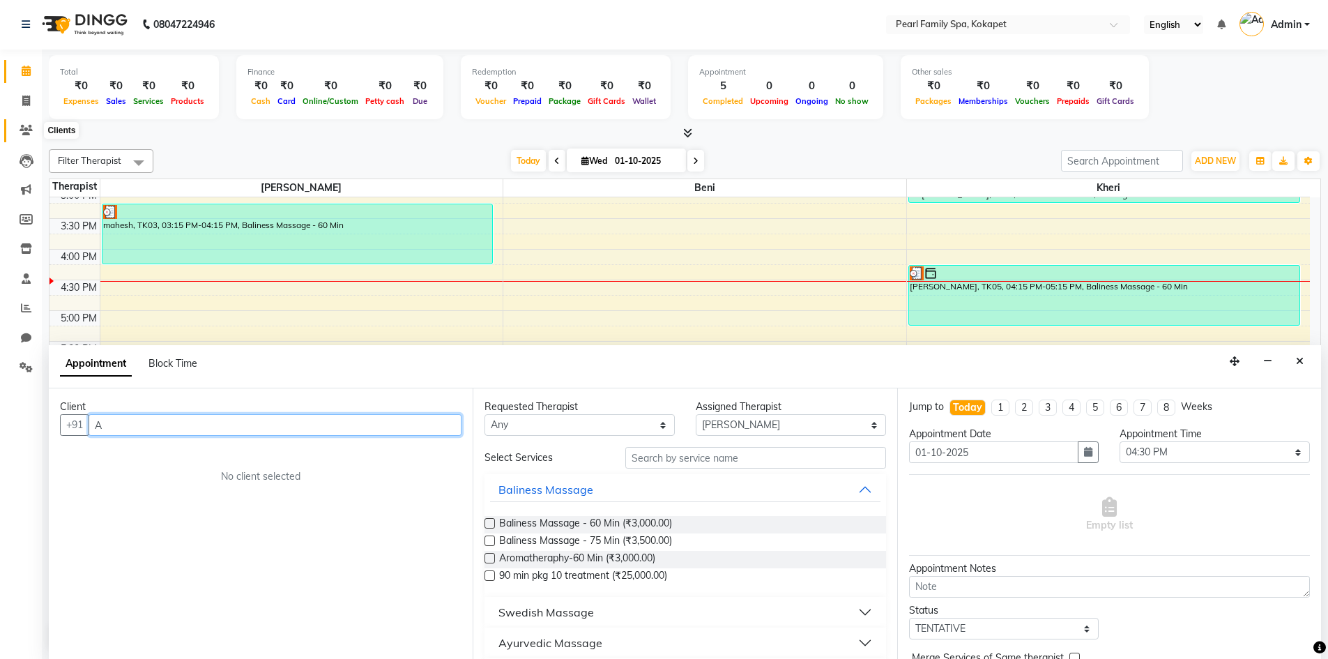
type input "A"
click at [29, 135] on span at bounding box center [26, 131] width 24 height 16
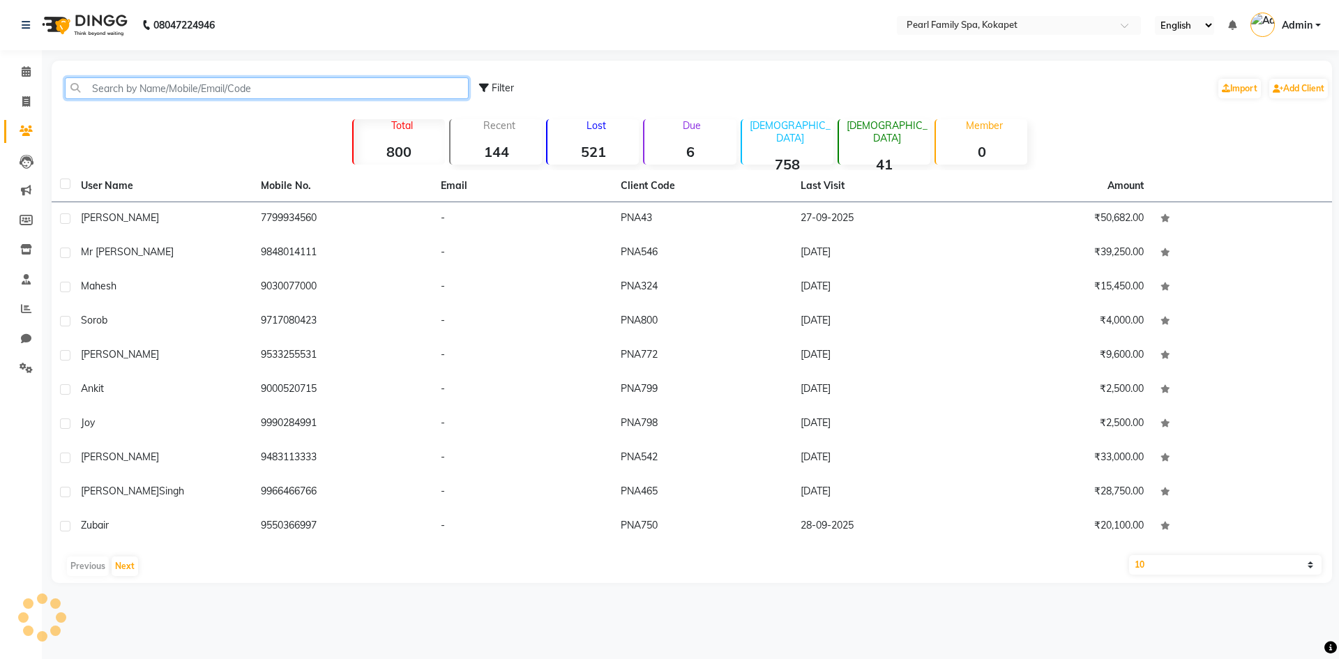
click at [138, 84] on input "text" at bounding box center [267, 88] width 404 height 22
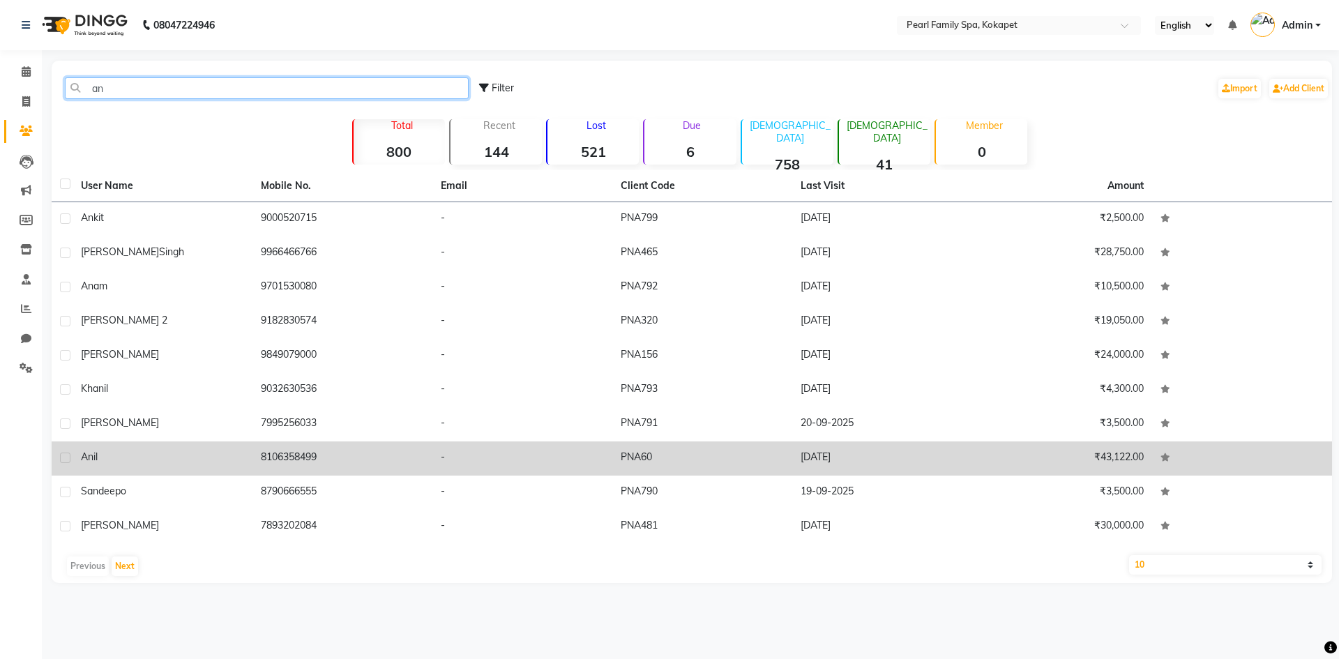
type input "an"
click at [111, 449] on td "anil" at bounding box center [163, 458] width 180 height 34
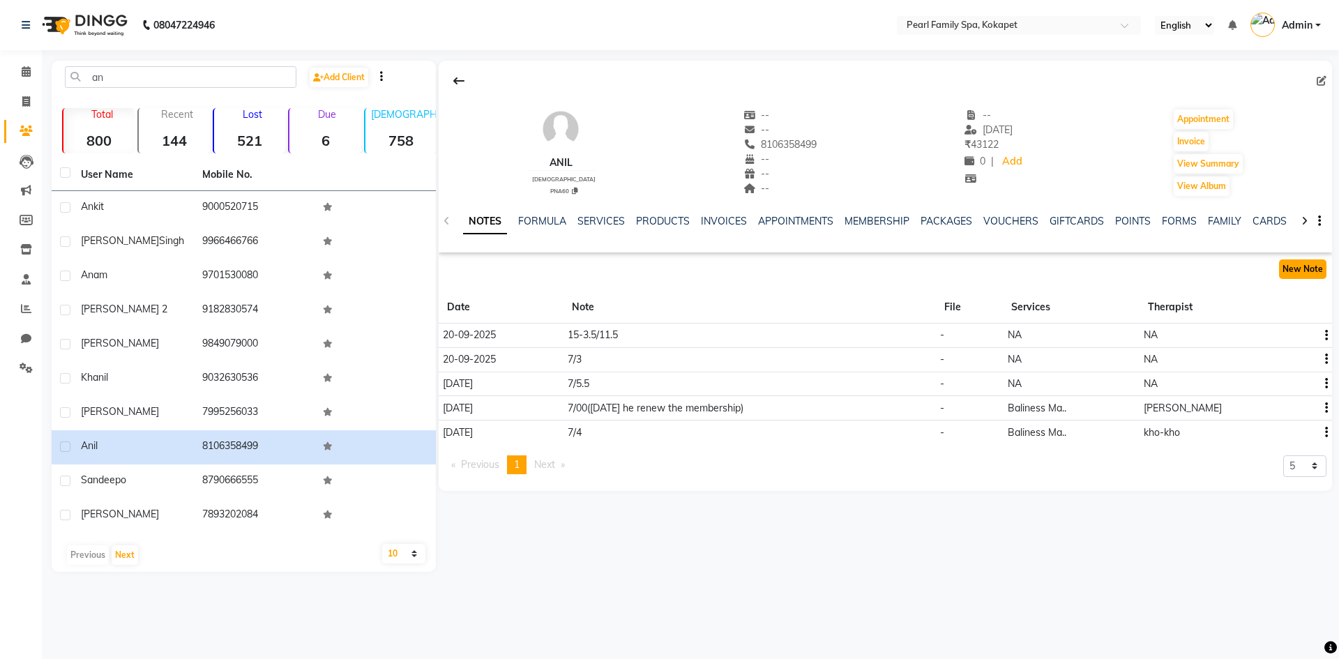
click at [1296, 264] on button "New Note" at bounding box center [1302, 269] width 47 height 20
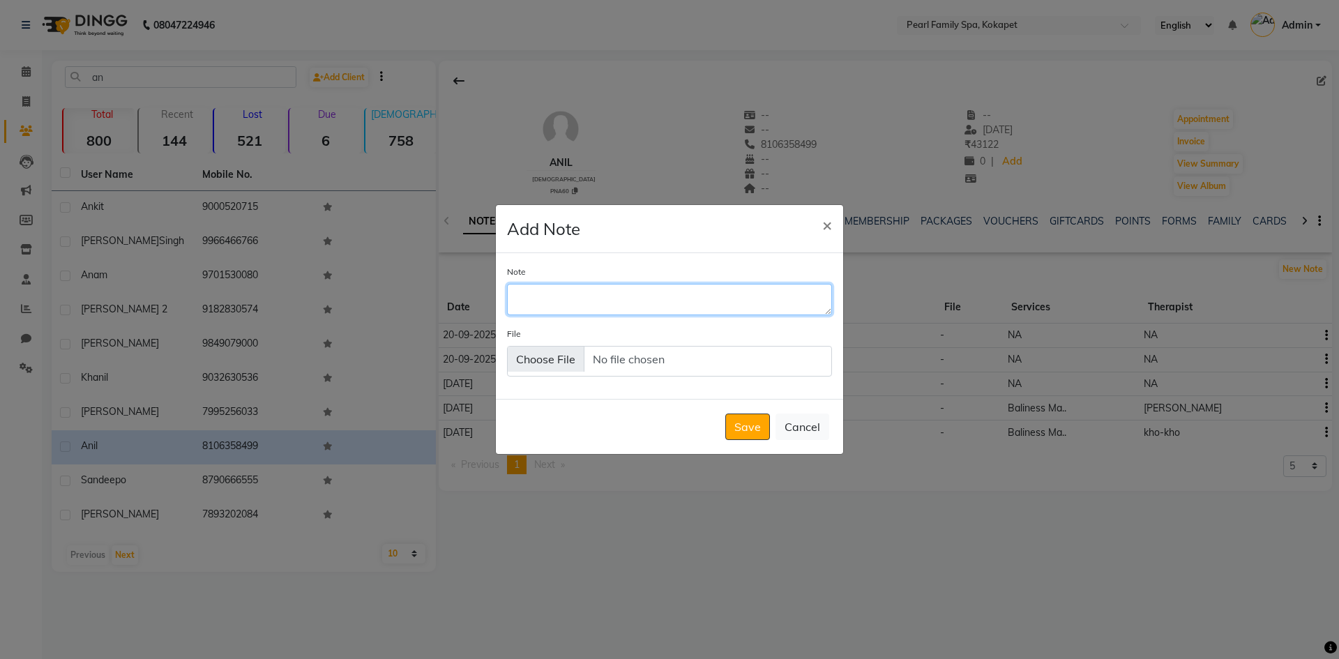
click at [816, 297] on textarea "Note" at bounding box center [669, 299] width 325 height 31
type textarea "10.5"
click at [752, 418] on button "Save" at bounding box center [747, 426] width 45 height 26
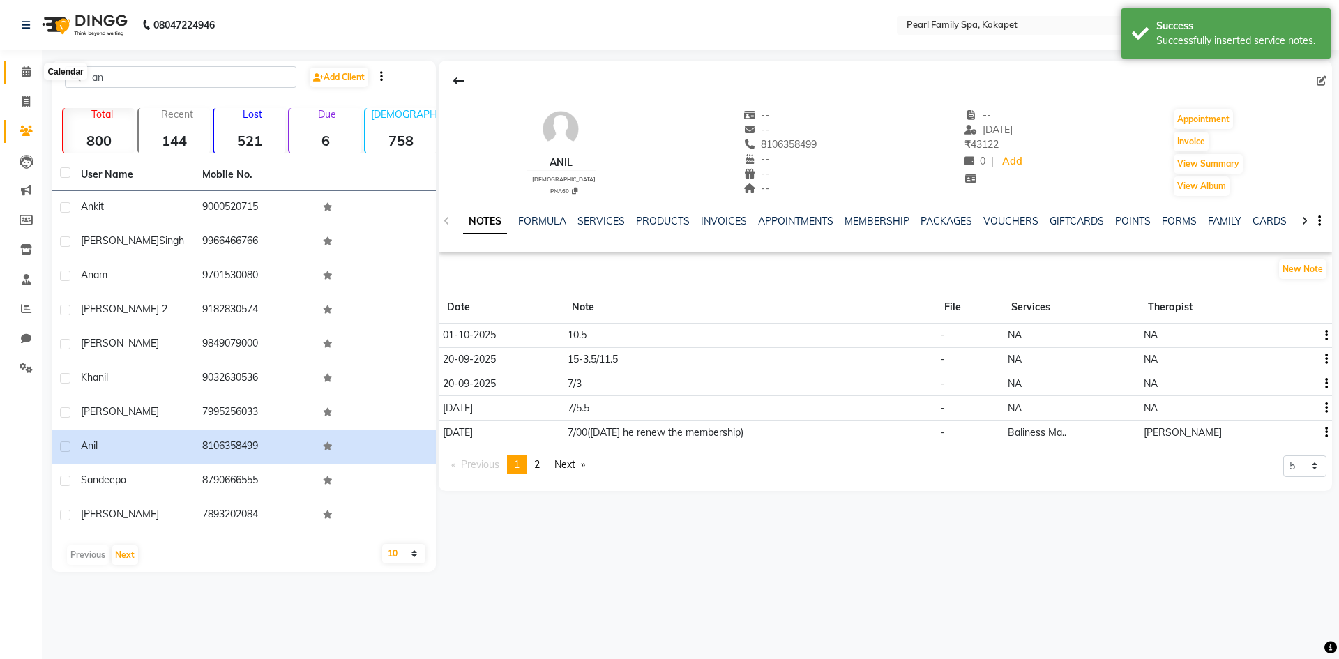
click at [20, 70] on span at bounding box center [26, 72] width 24 height 16
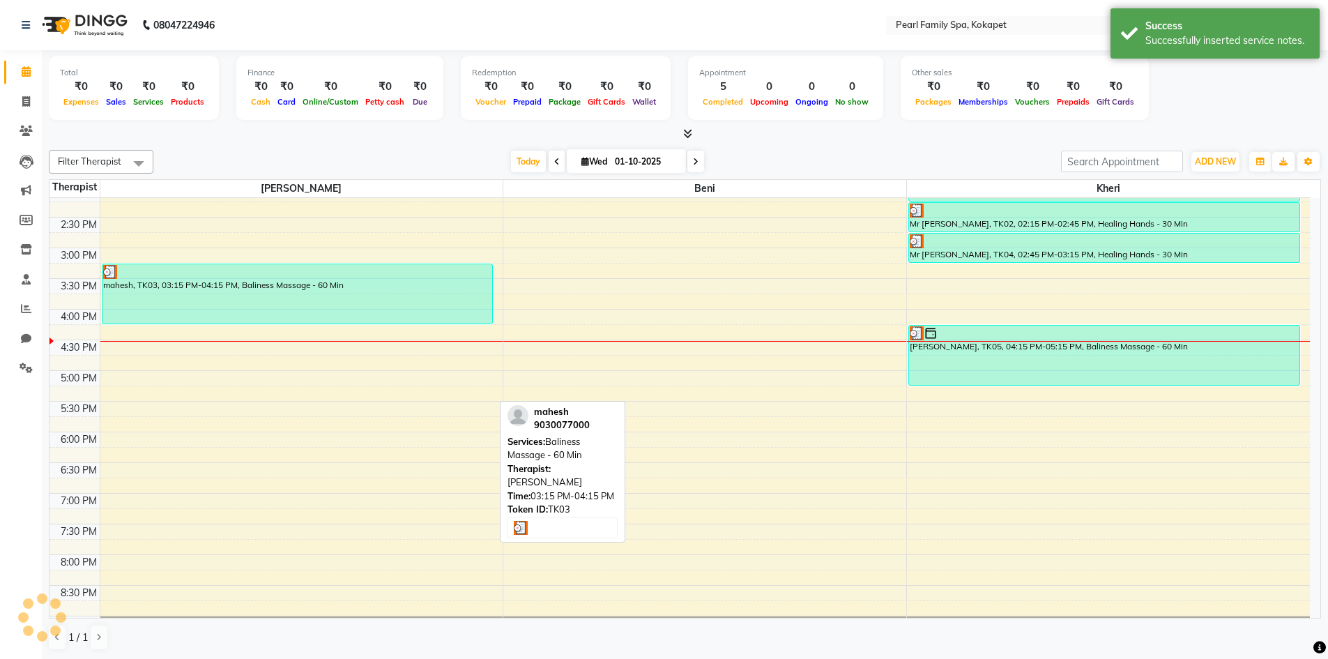
scroll to position [561, 0]
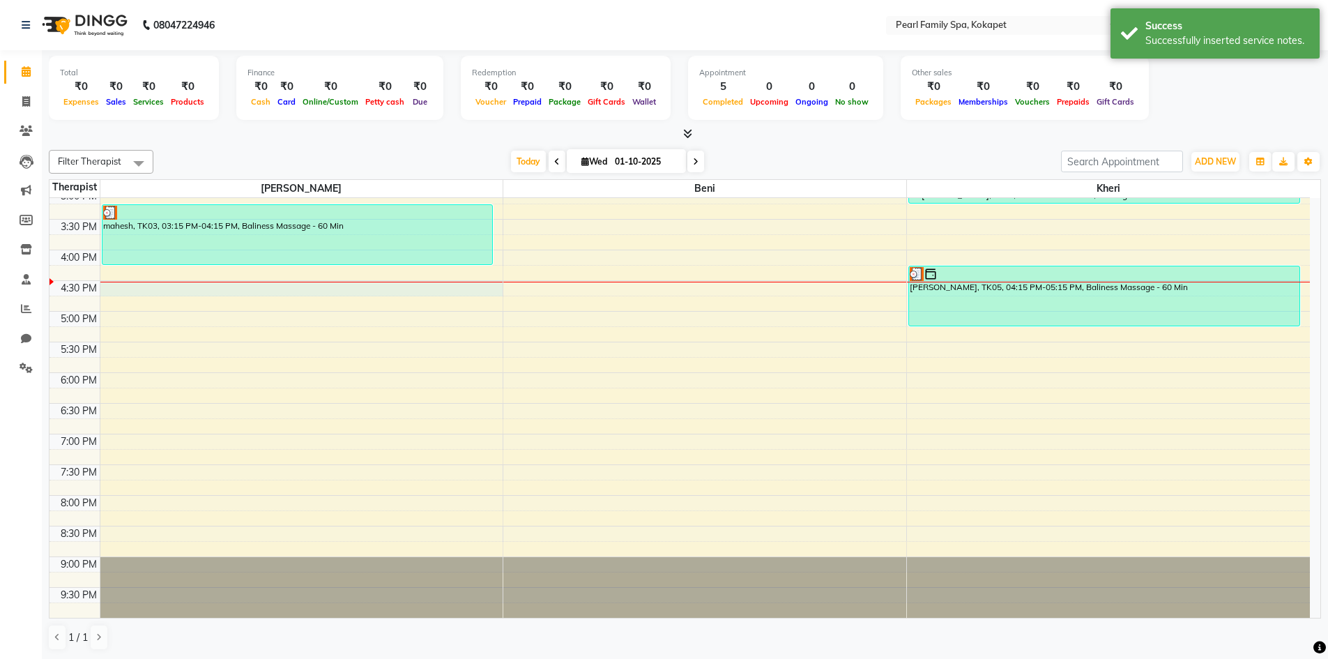
click at [317, 284] on div "6:00 AM 6:30 AM 7:00 AM 7:30 AM 8:00 AM 8:30 AM 9:00 AM 9:30 AM 10:00 AM 10:30 …" at bounding box center [679, 127] width 1260 height 981
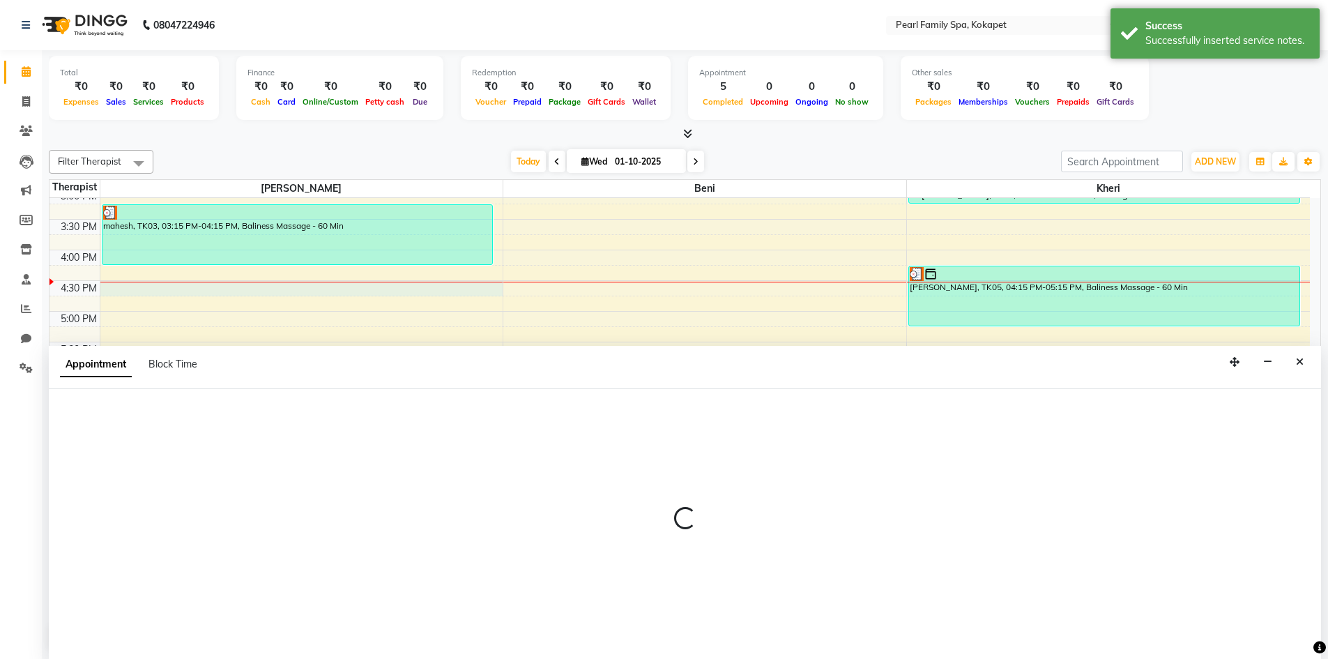
scroll to position [1, 0]
select select "86778"
select select "990"
select select "tentative"
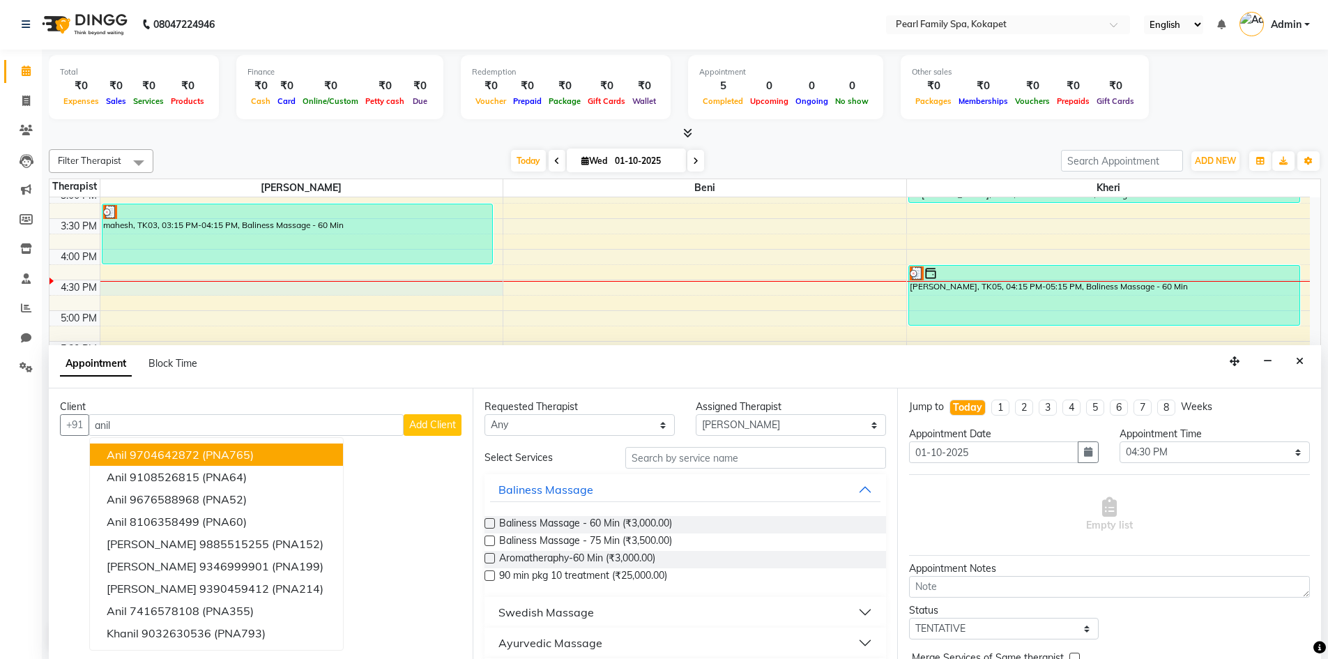
click at [195, 457] on ngb-highlight "9704642872" at bounding box center [165, 455] width 70 height 14
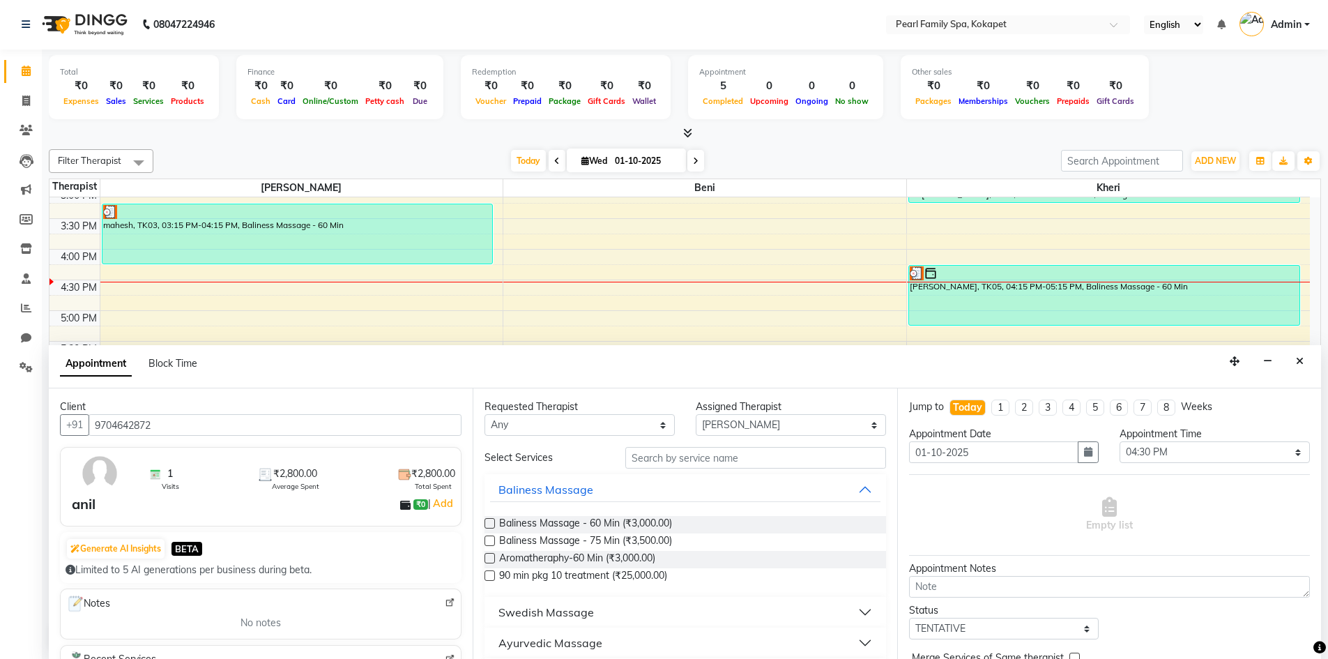
type input "9704642872"
click at [488, 525] on label at bounding box center [490, 523] width 10 height 10
click at [488, 525] on input "checkbox" at bounding box center [489, 524] width 9 height 9
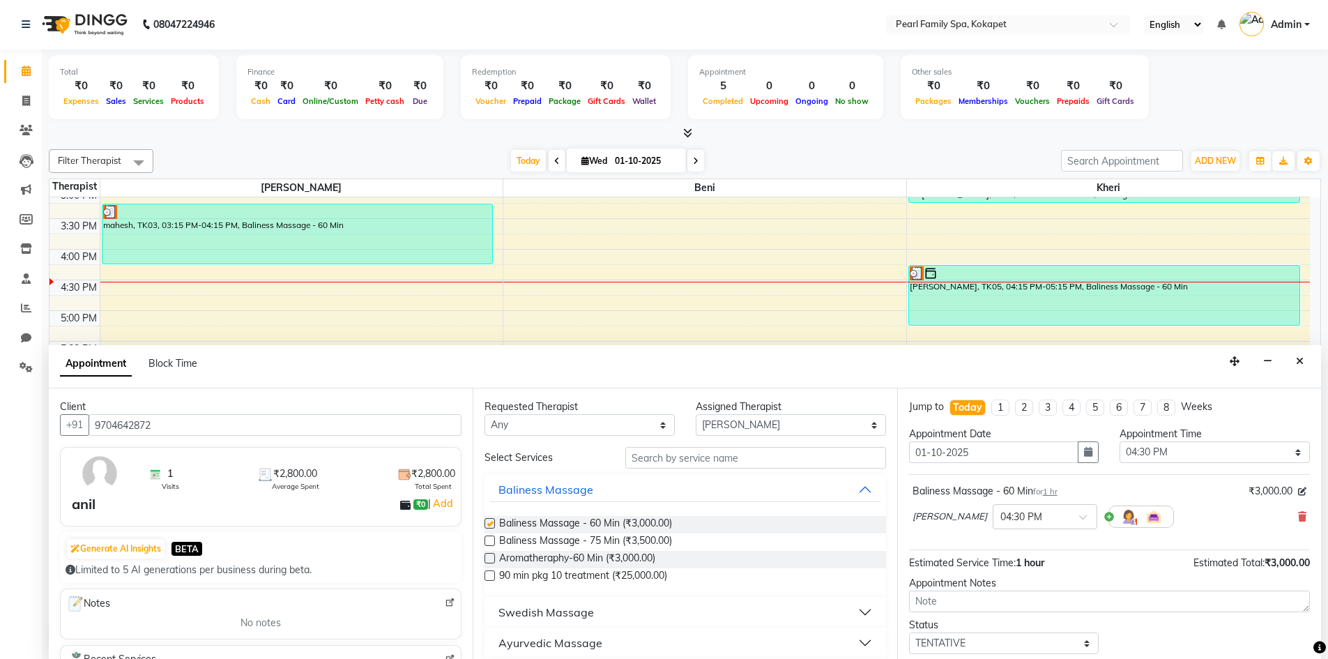
checkbox input "false"
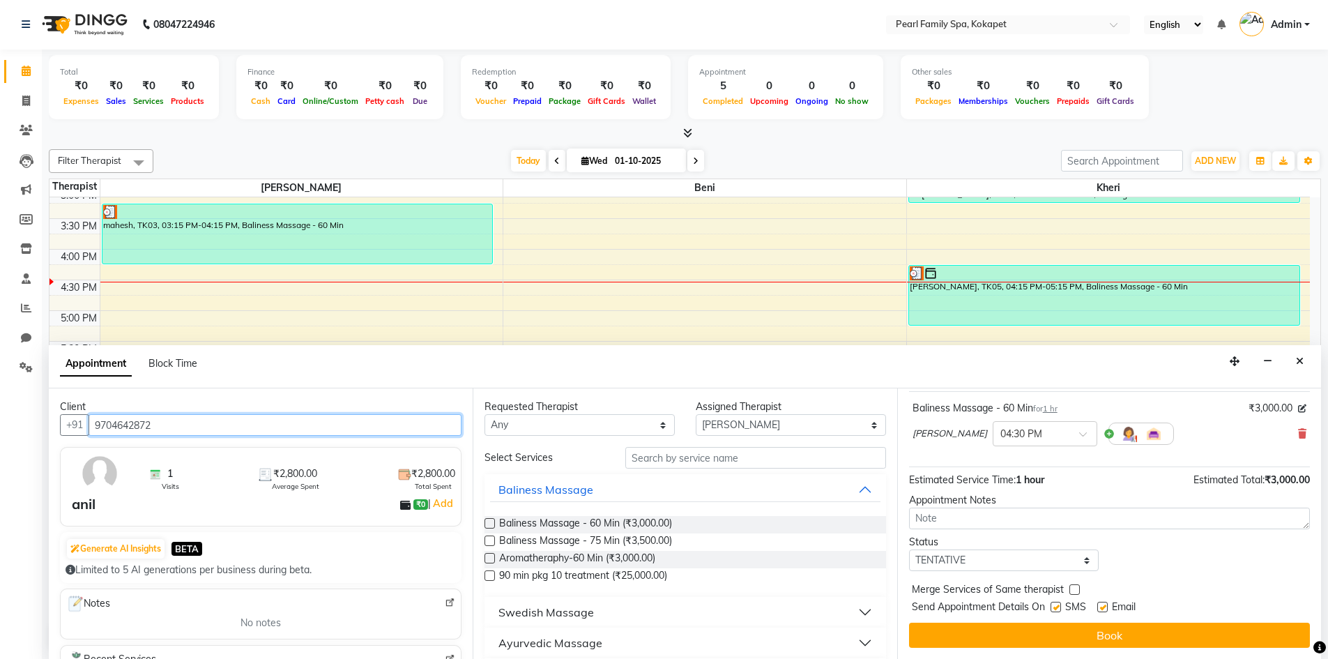
drag, startPoint x: 170, startPoint y: 425, endPoint x: 59, endPoint y: 443, distance: 112.3
click at [59, 443] on div "Client +91 9704642872 1 Visits ₹2,800.00 Average Spent ₹2,800.00 Total Spent an…" at bounding box center [261, 523] width 424 height 271
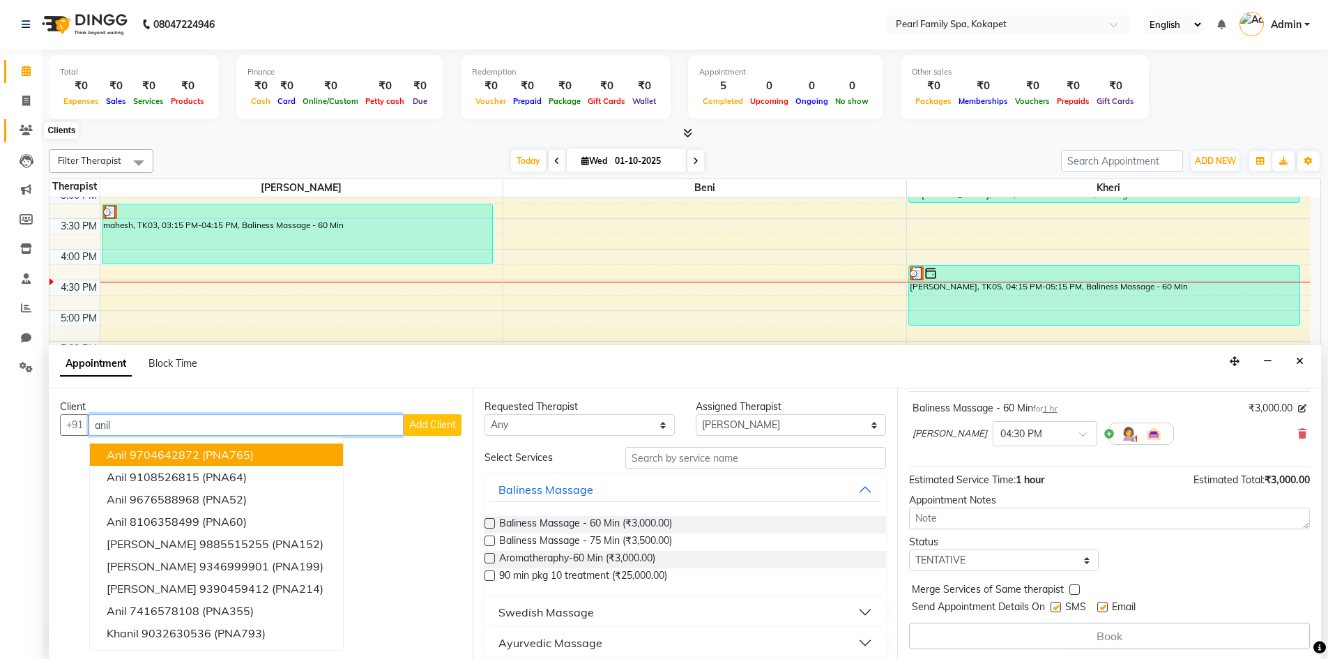
type input "anil"
click at [23, 129] on icon at bounding box center [26, 130] width 13 height 10
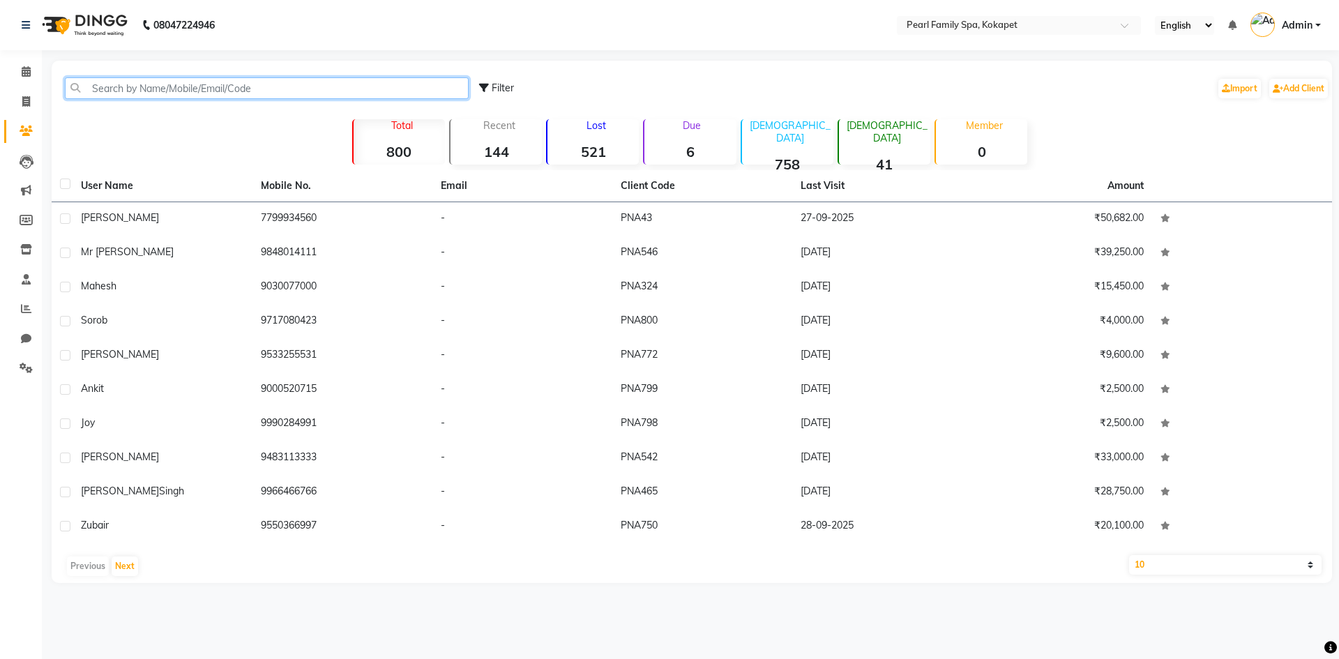
click at [106, 93] on input "text" at bounding box center [267, 88] width 404 height 22
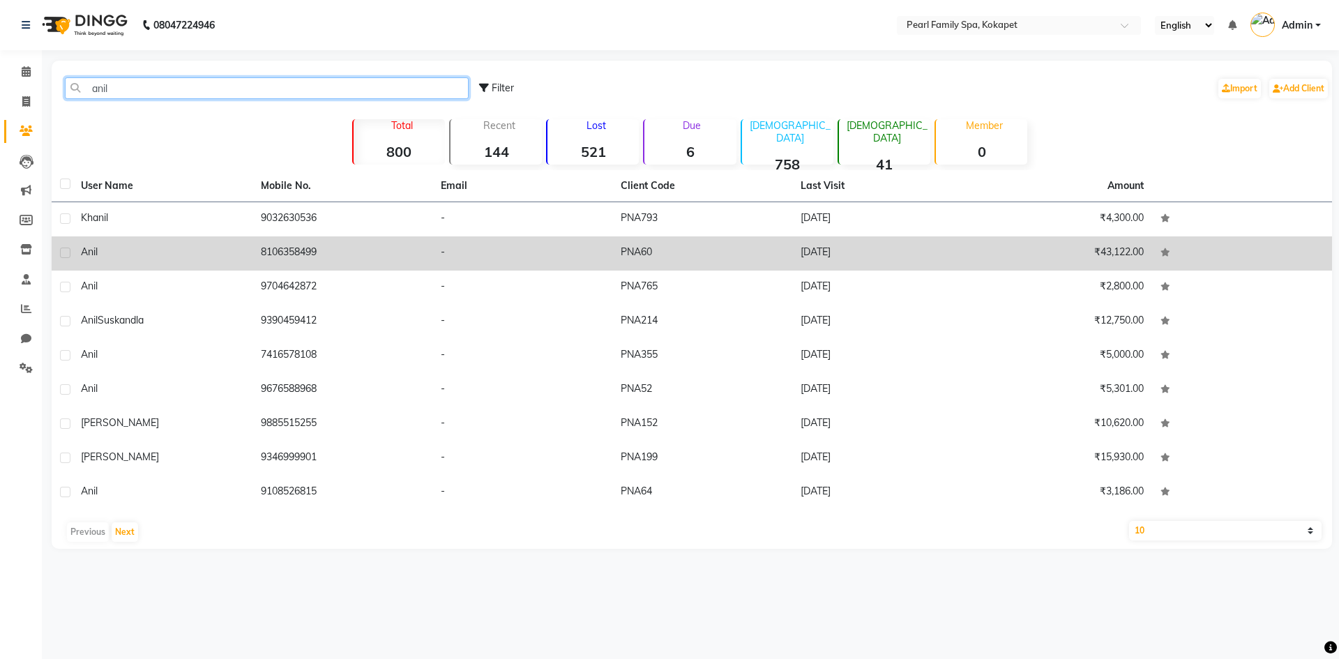
type input "anil"
click at [103, 246] on div "anil" at bounding box center [162, 252] width 163 height 15
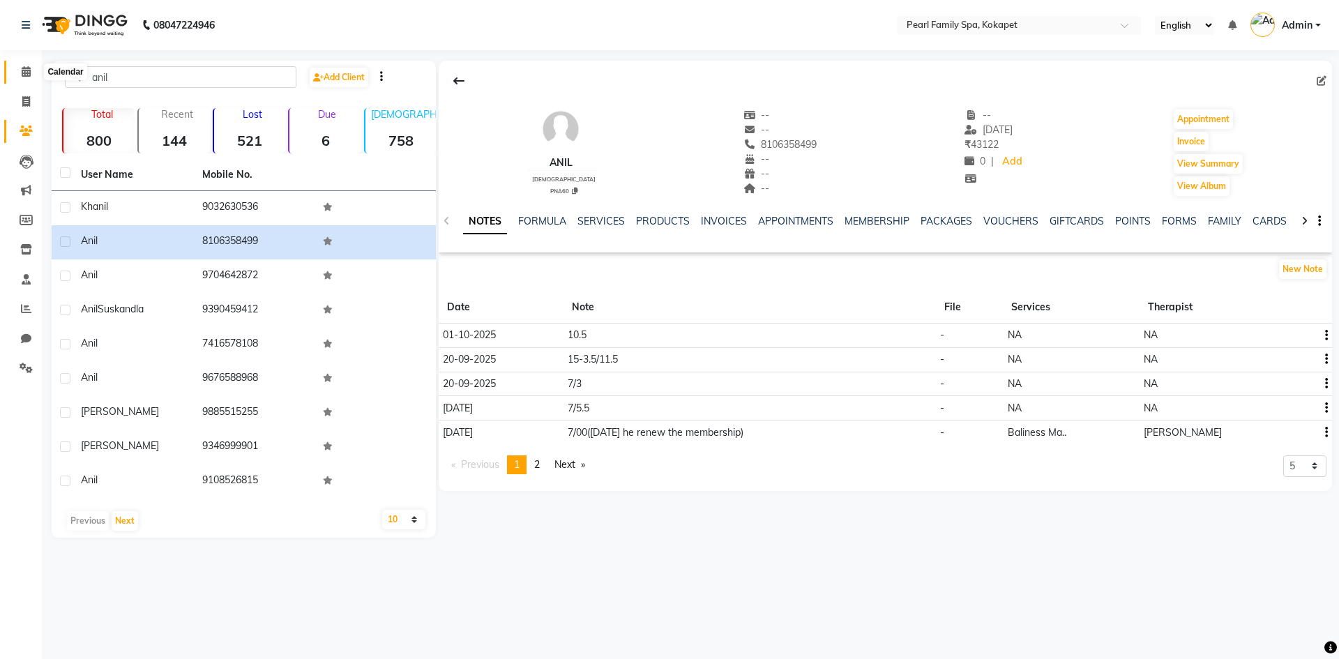
click at [25, 71] on icon at bounding box center [26, 71] width 9 height 10
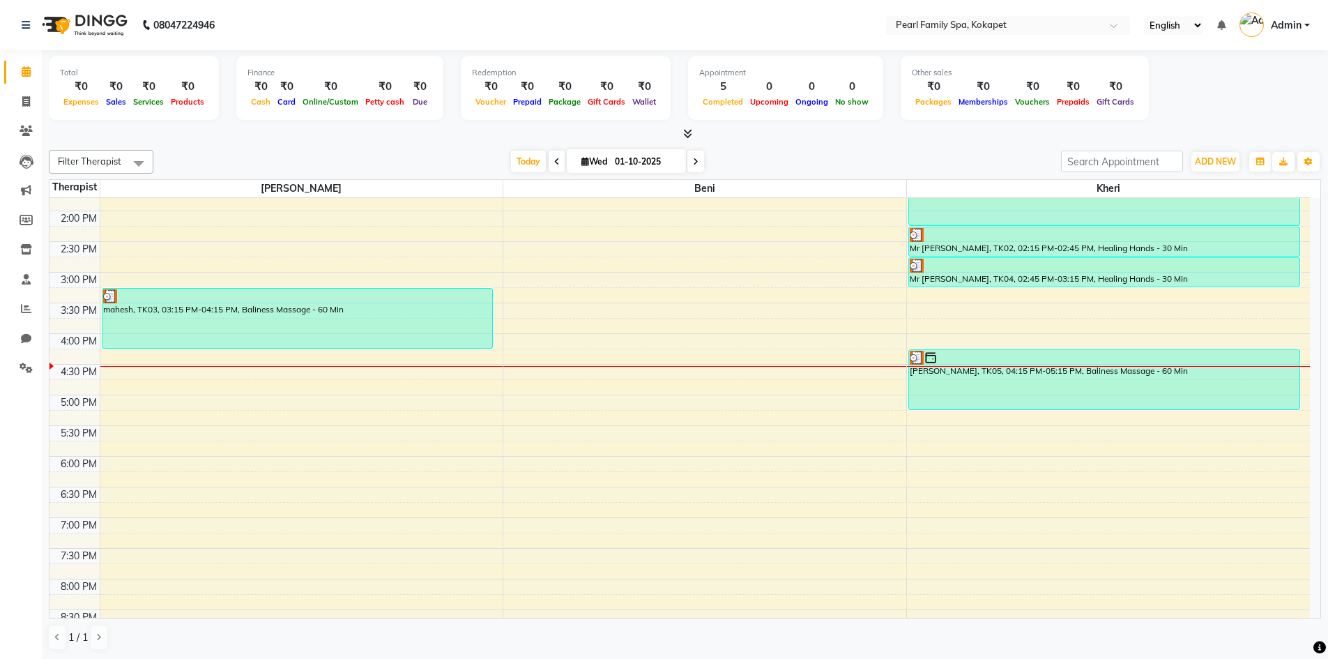
scroll to position [561, 0]
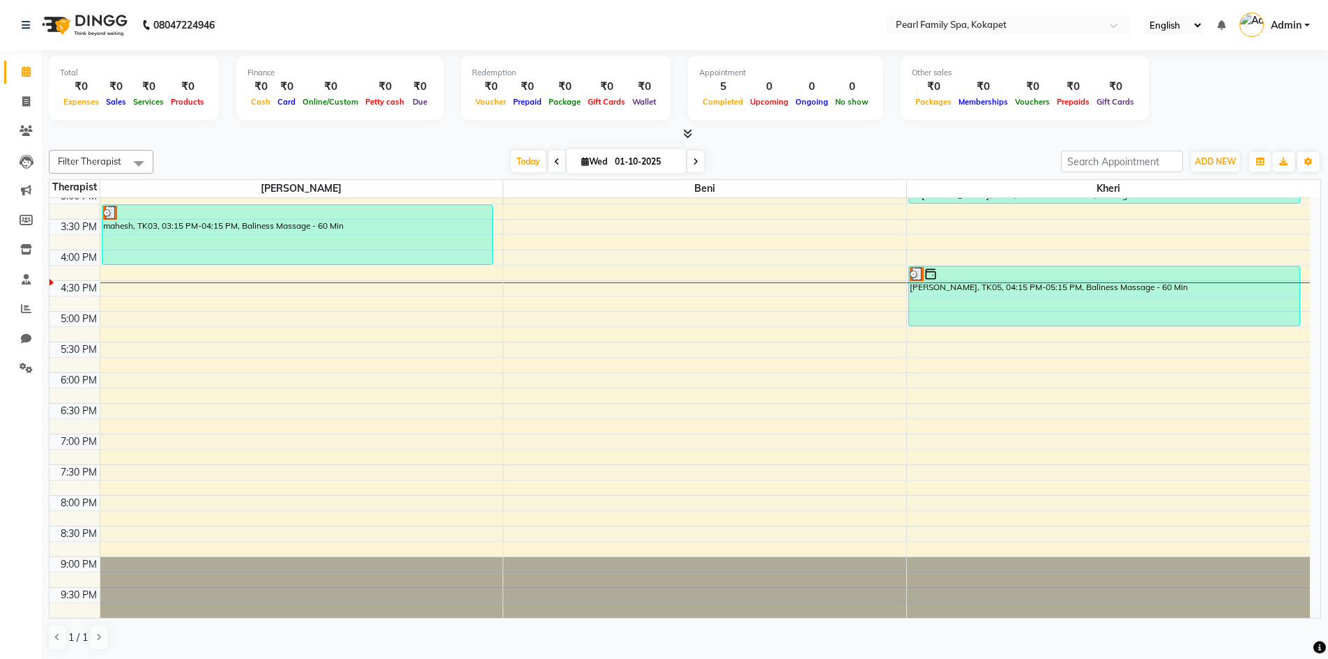
click at [275, 291] on div "6:00 AM 6:30 AM 7:00 AM 7:30 AM 8:00 AM 8:30 AM 9:00 AM 9:30 AM 10:00 AM 10:30 …" at bounding box center [679, 127] width 1260 height 981
select select "86778"
select select "990"
select select "tentative"
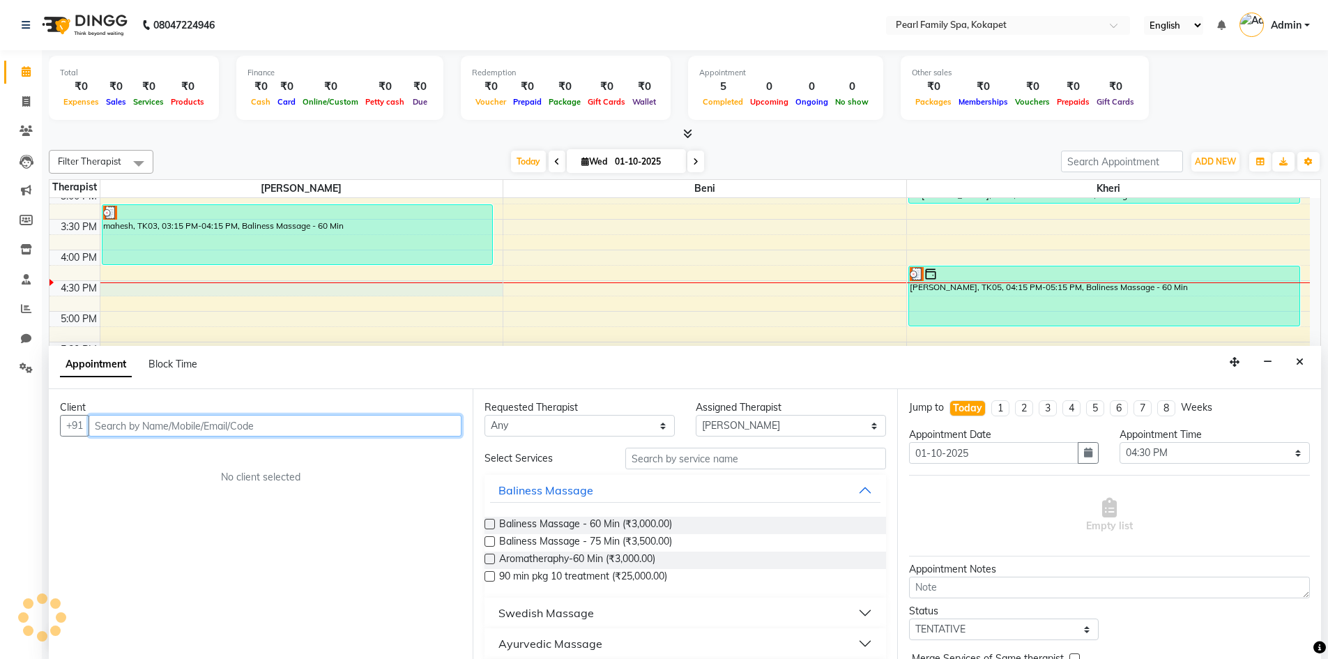
scroll to position [1, 0]
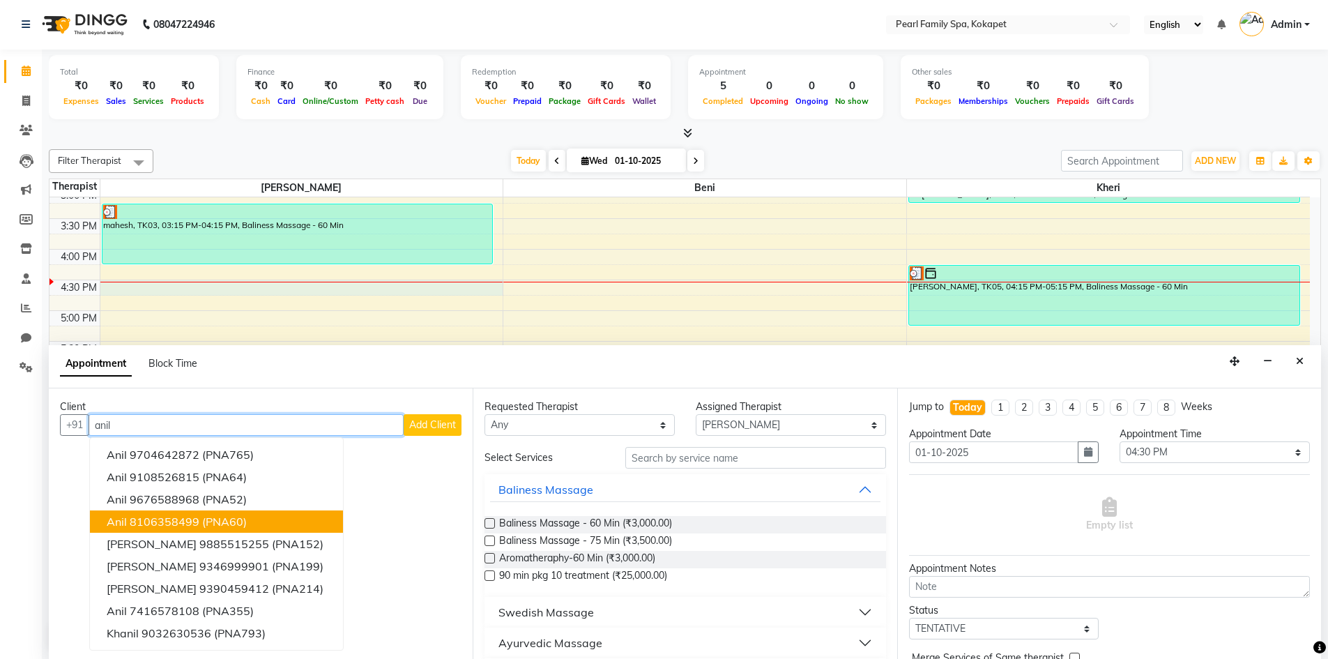
click at [201, 519] on button "anil 8106358499 (PNA60)" at bounding box center [216, 521] width 253 height 22
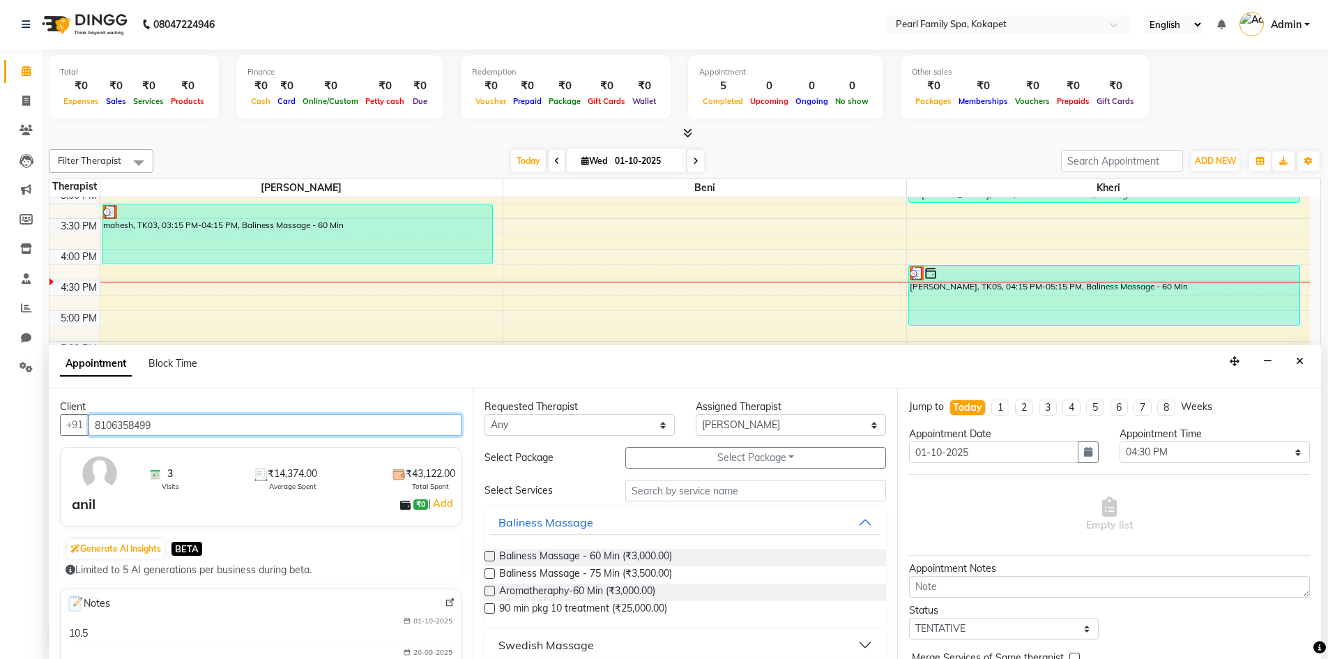
type input "8106358499"
click at [486, 551] on label at bounding box center [490, 556] width 10 height 10
click at [486, 553] on input "checkbox" at bounding box center [489, 557] width 9 height 9
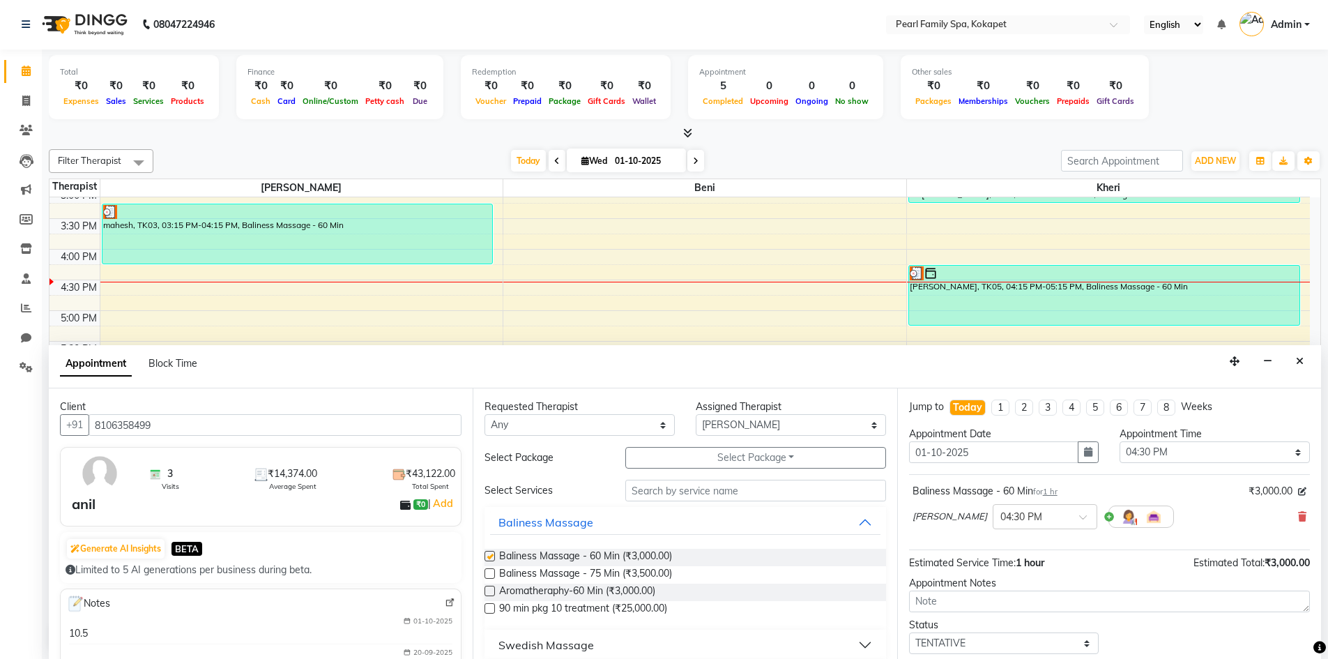
checkbox input "false"
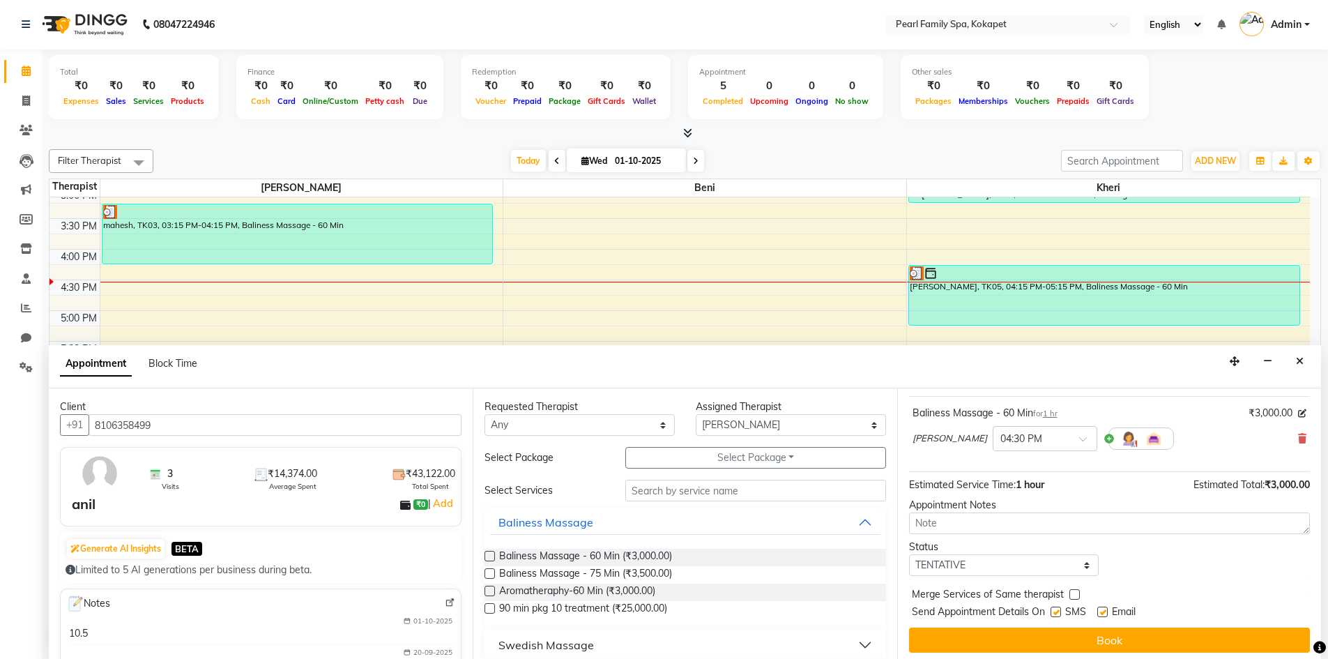
scroll to position [83, 0]
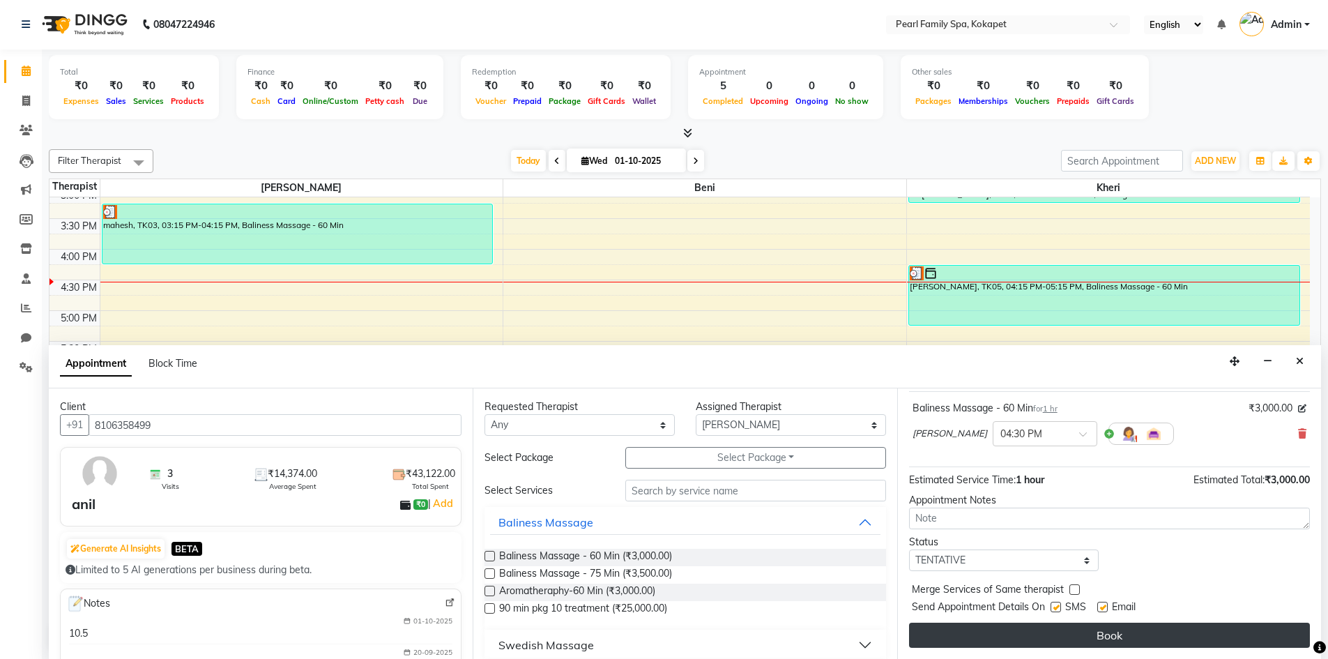
click at [1035, 638] on button "Book" at bounding box center [1109, 635] width 401 height 25
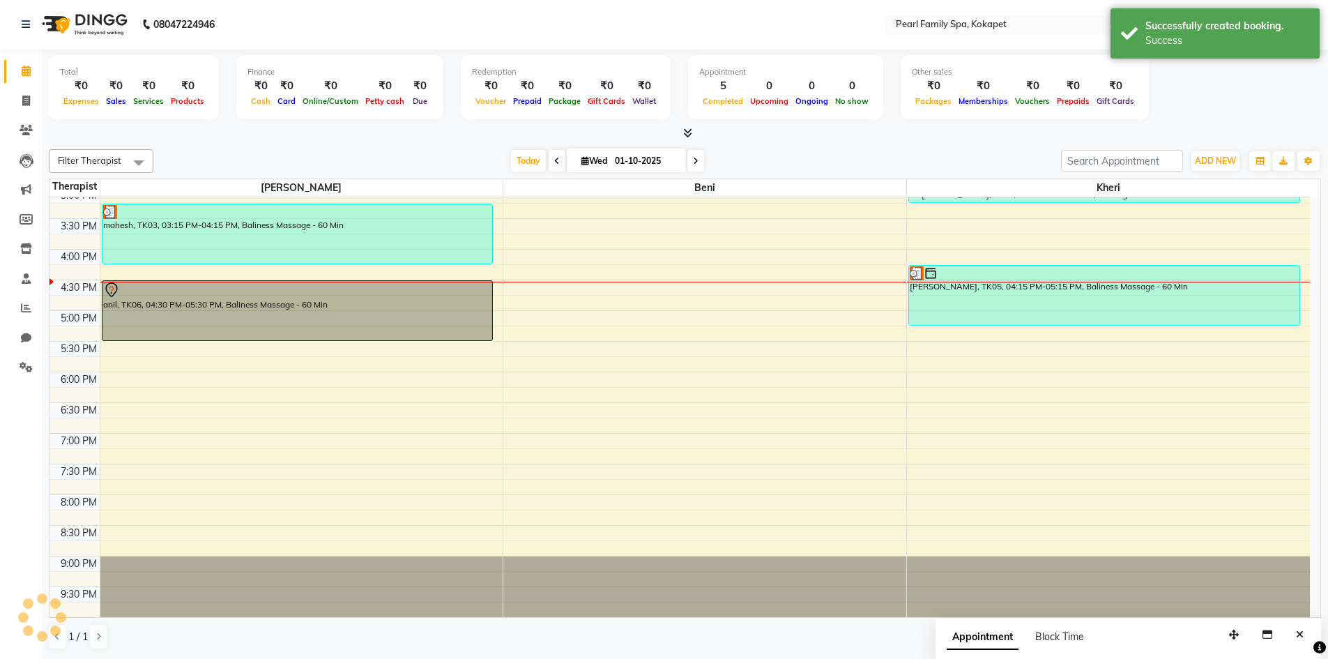
scroll to position [0, 0]
click at [321, 278] on div "6:00 AM 6:30 AM 7:00 AM 7:30 AM 8:00 AM 8:30 AM 9:00 AM 9:30 AM 10:00 AM 10:30 …" at bounding box center [679, 127] width 1260 height 981
select select "86778"
select select "975"
select select "tentative"
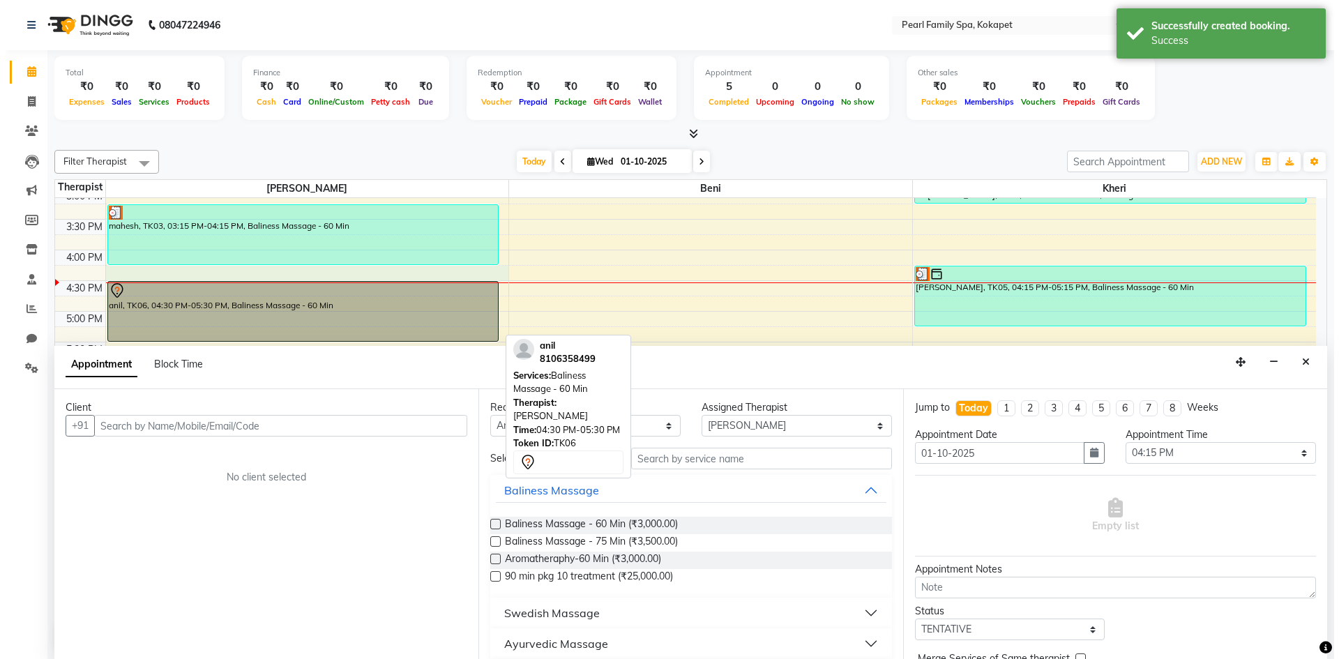
scroll to position [1, 0]
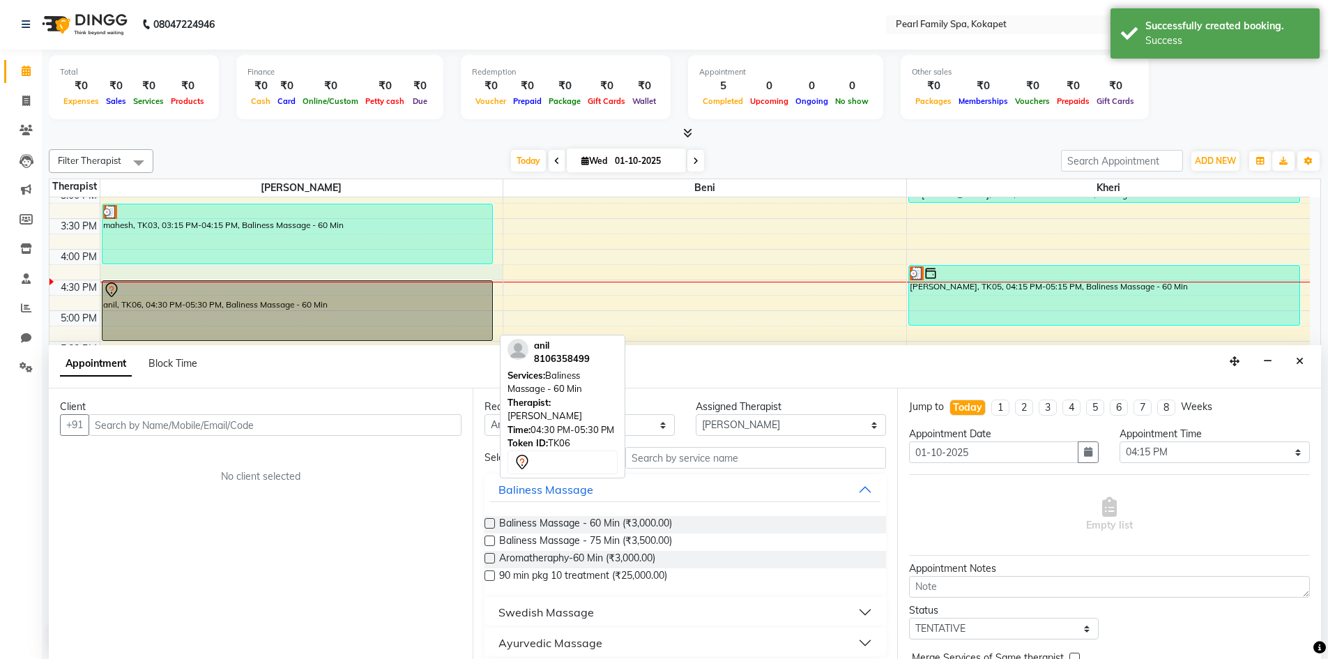
click at [317, 307] on div "anil, TK06, 04:30 PM-05:30 PM, Baliness Massage - 60 Min" at bounding box center [297, 310] width 390 height 59
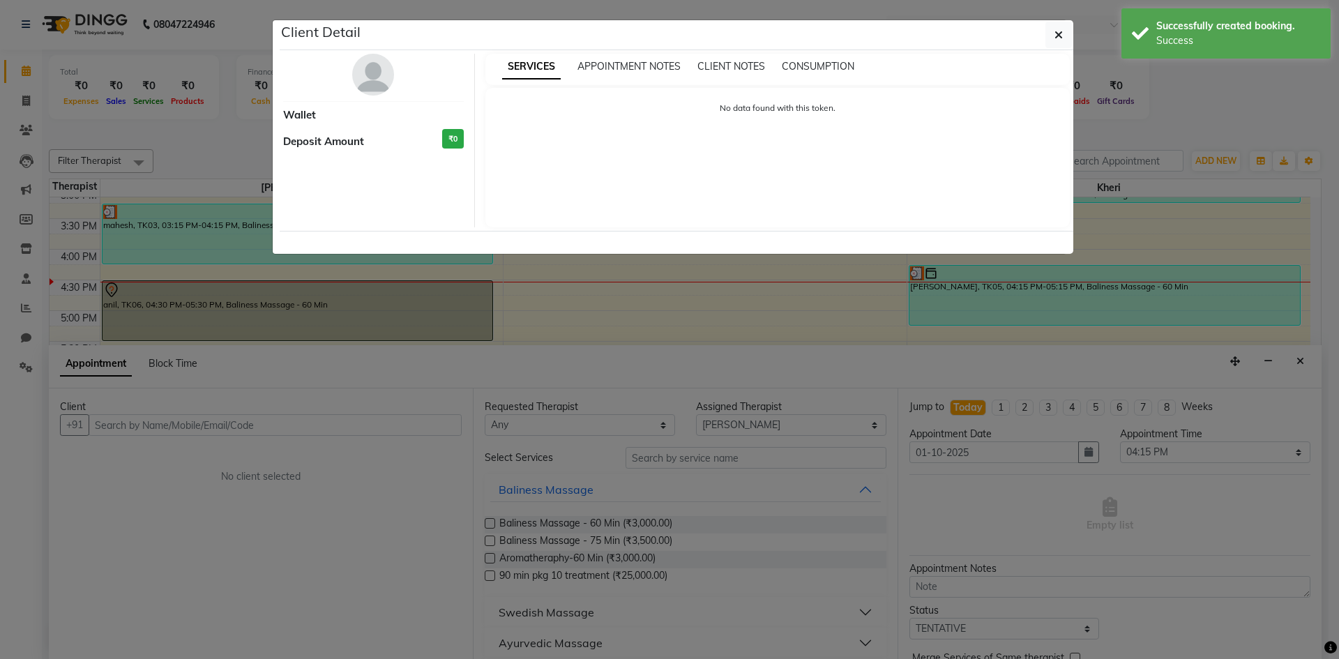
select select "7"
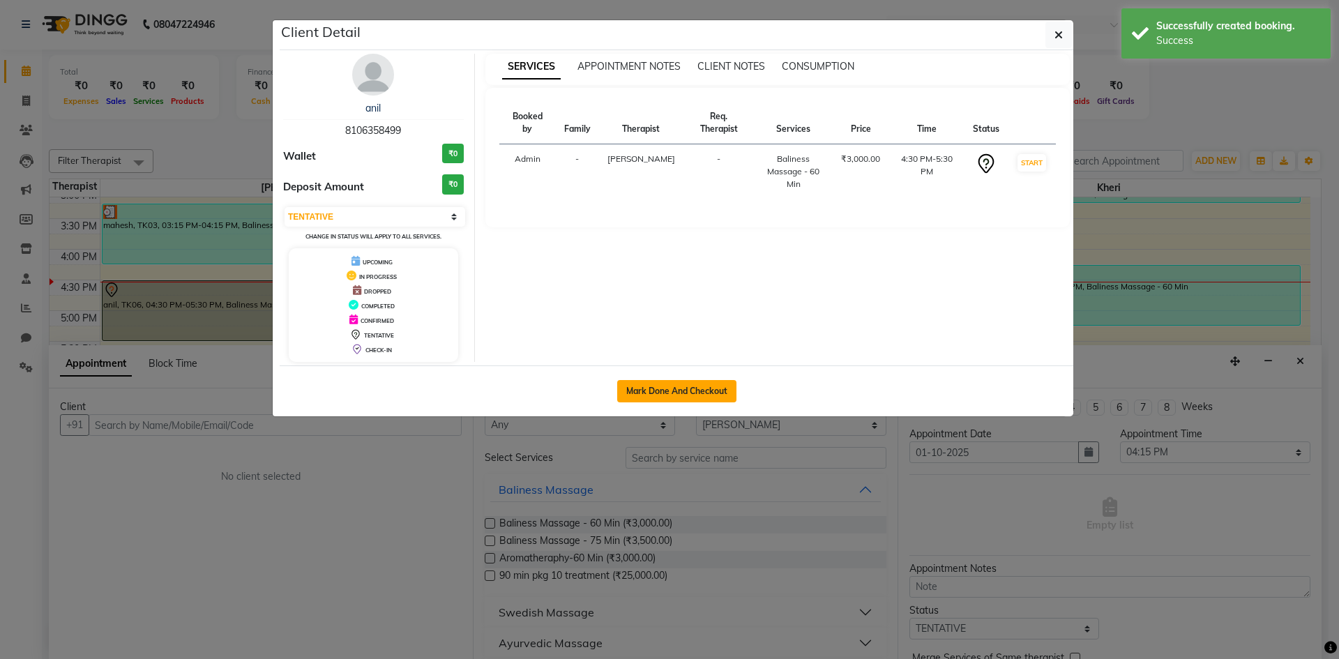
click at [627, 390] on button "Mark Done And Checkout" at bounding box center [676, 391] width 119 height 22
select select "service"
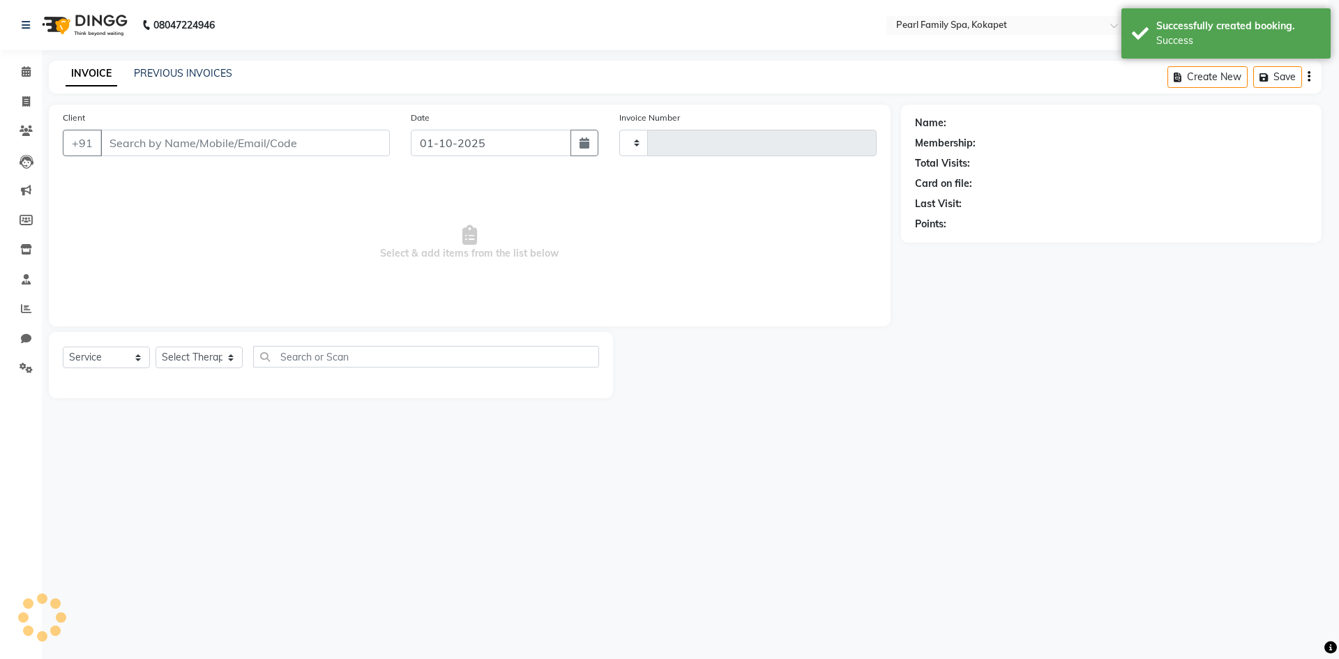
type input "0371"
select select "6217"
type input "8106358499"
select select "86778"
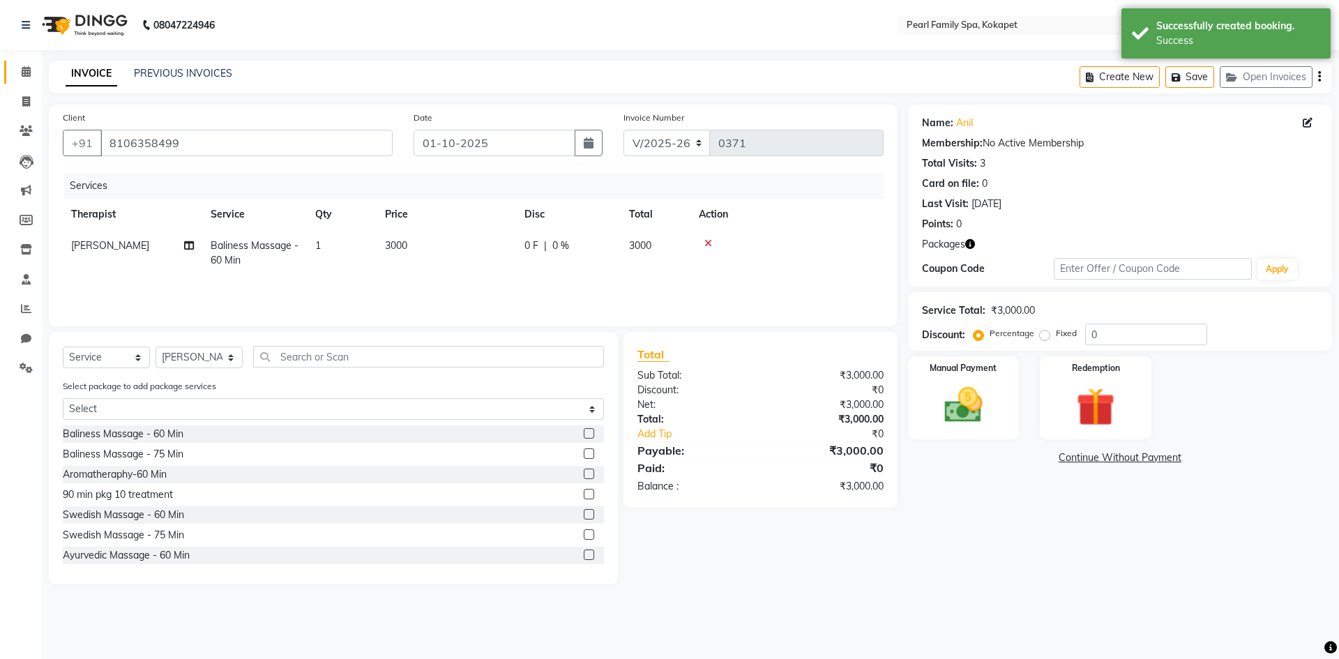
click at [13, 68] on link "Calendar" at bounding box center [20, 72] width 33 height 23
